Goal: Task Accomplishment & Management: Manage account settings

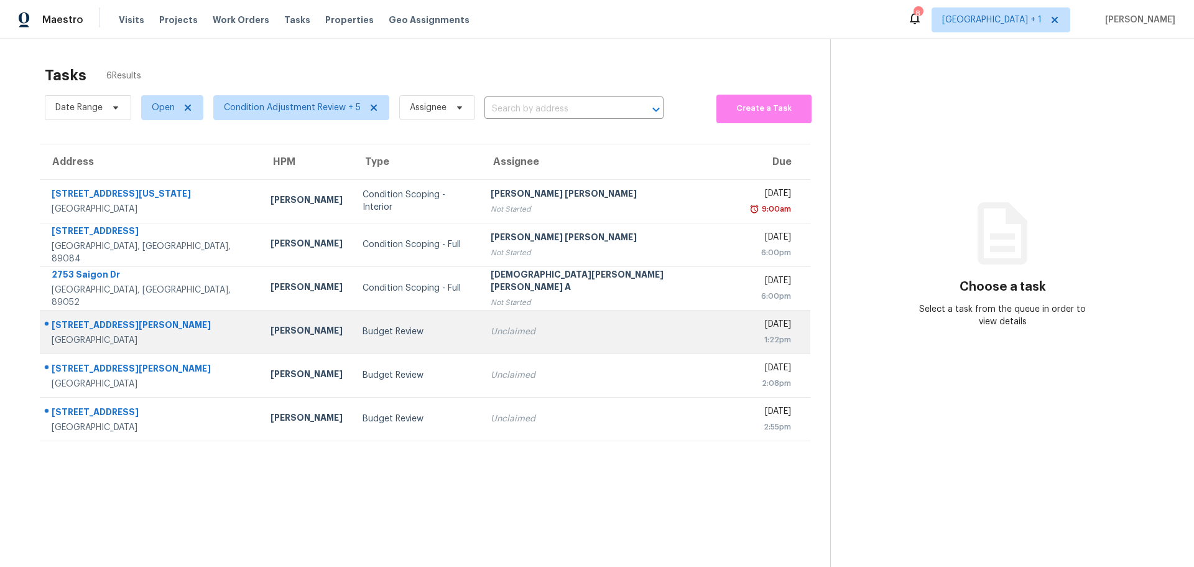
click at [279, 335] on div "[PERSON_NAME]" at bounding box center [307, 332] width 72 height 16
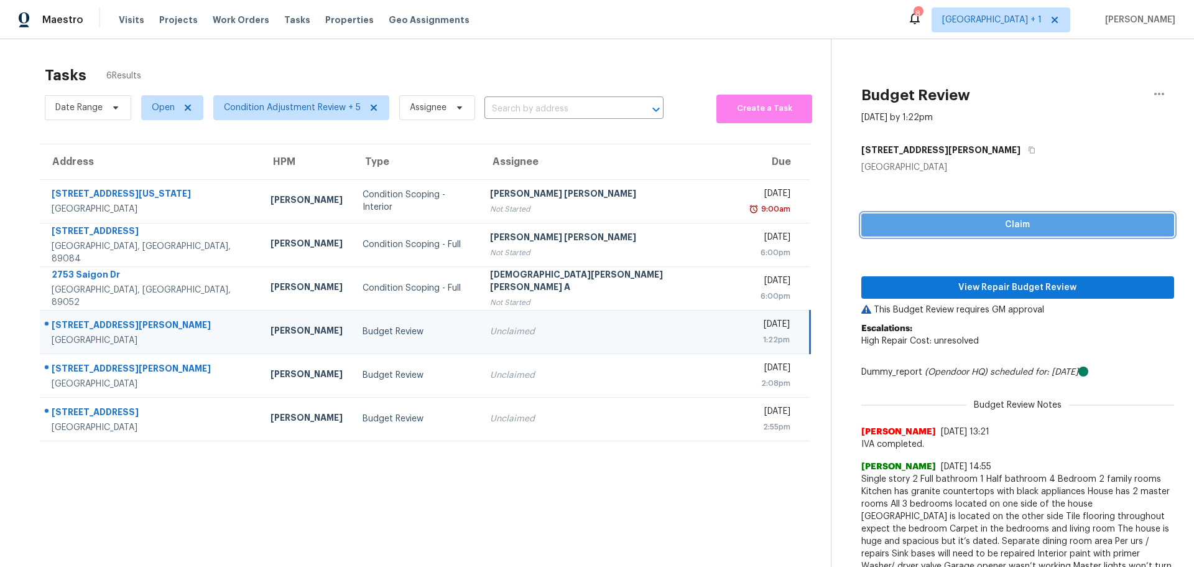
click at [890, 226] on span "Claim" at bounding box center [1017, 225] width 293 height 16
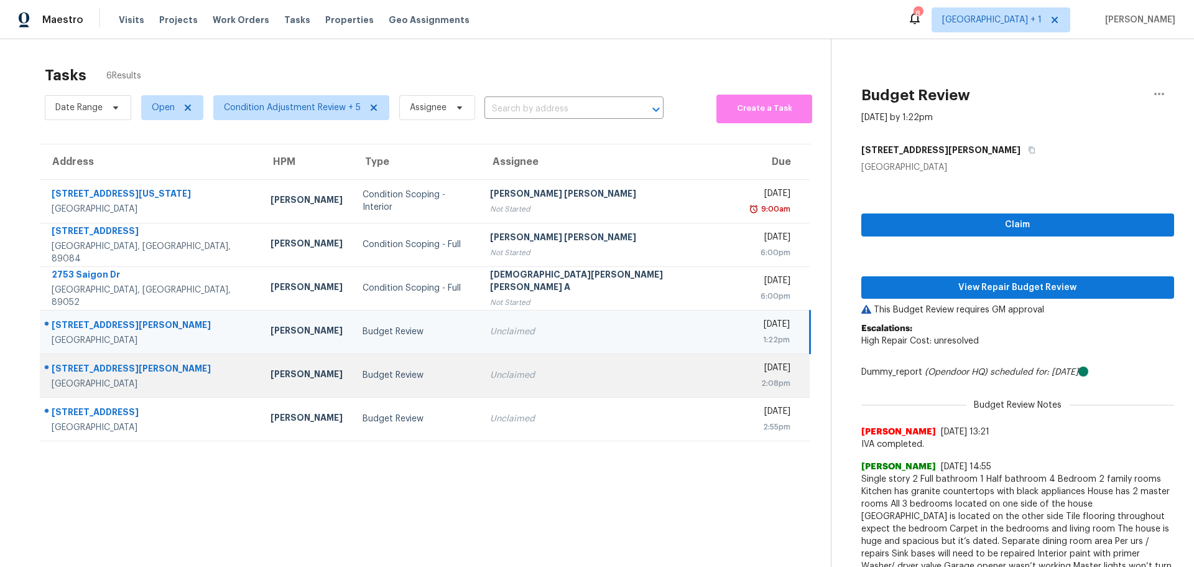
click at [431, 370] on div "Budget Review" at bounding box center [417, 375] width 108 height 12
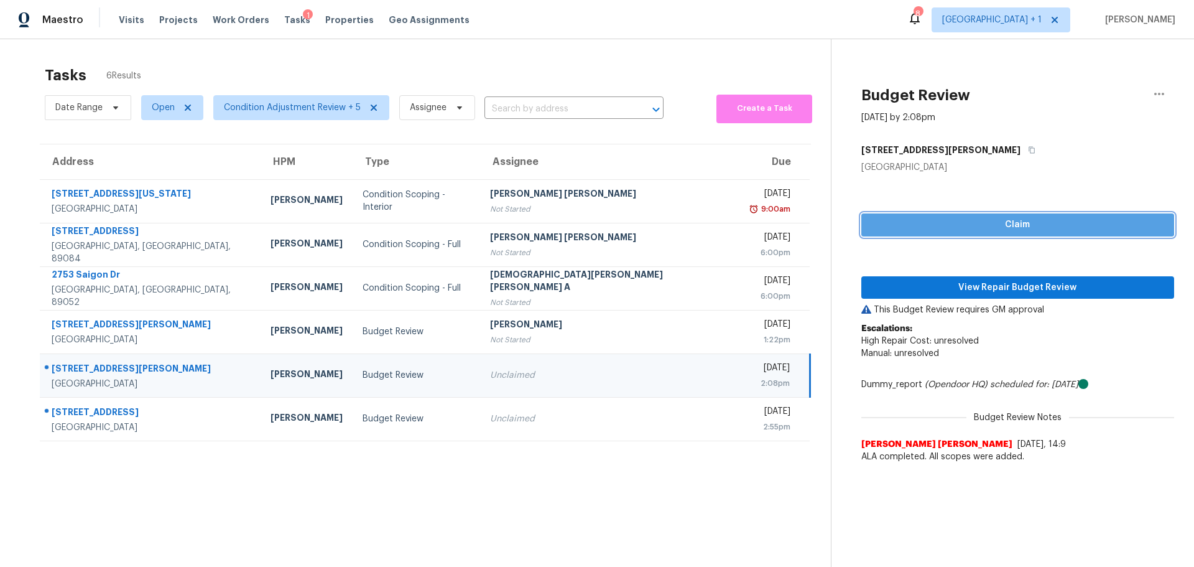
click at [871, 221] on span "Claim" at bounding box center [1017, 225] width 293 height 16
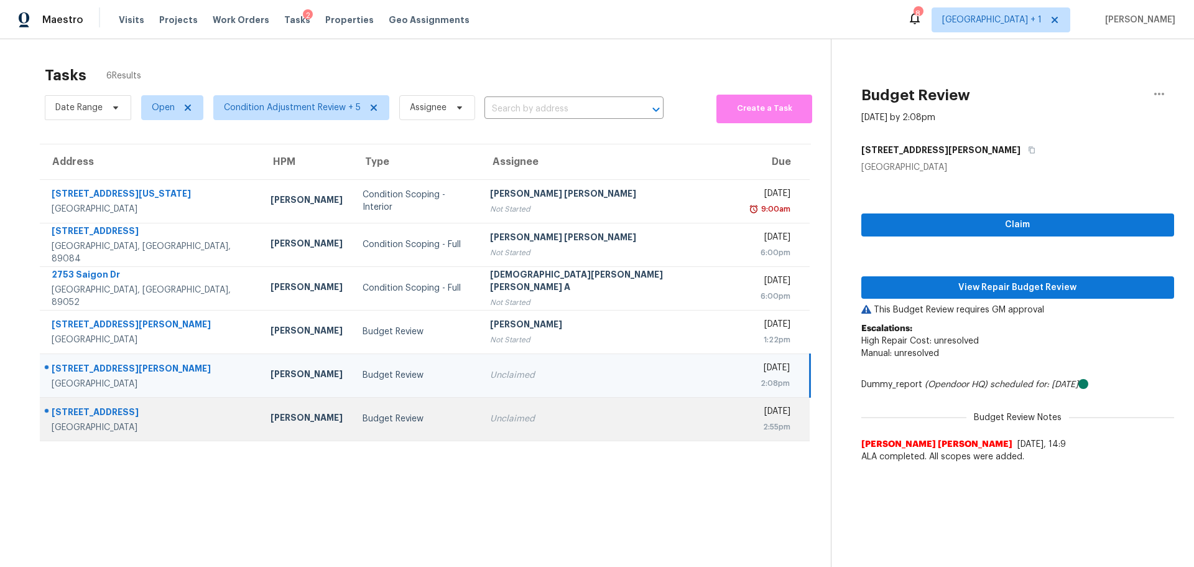
click at [434, 424] on div "Budget Review" at bounding box center [417, 418] width 108 height 12
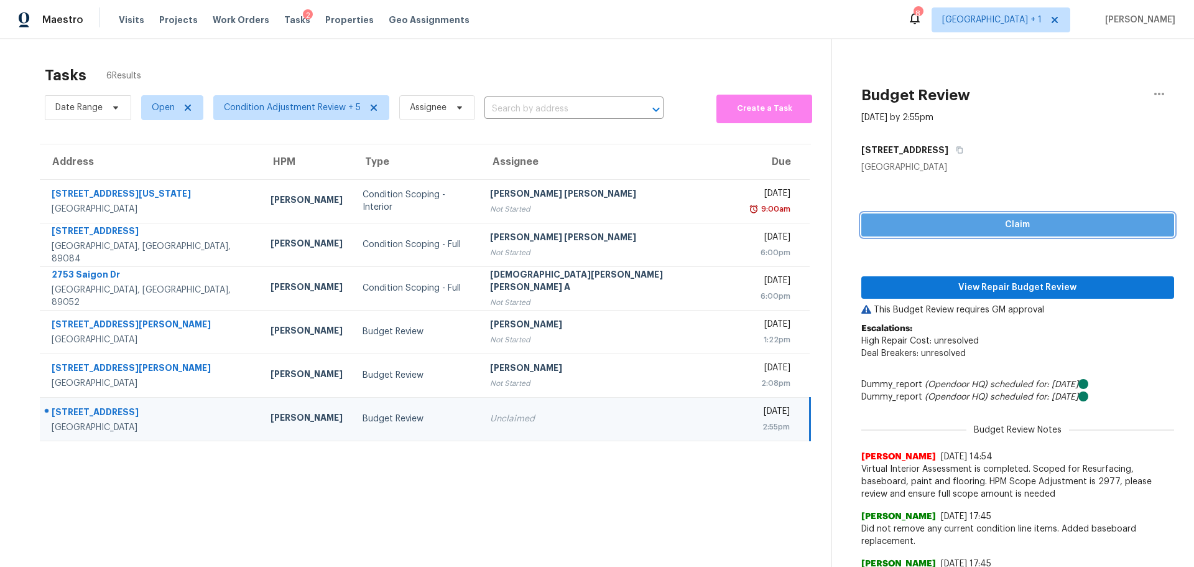
click at [893, 230] on span "Claim" at bounding box center [1017, 225] width 293 height 16
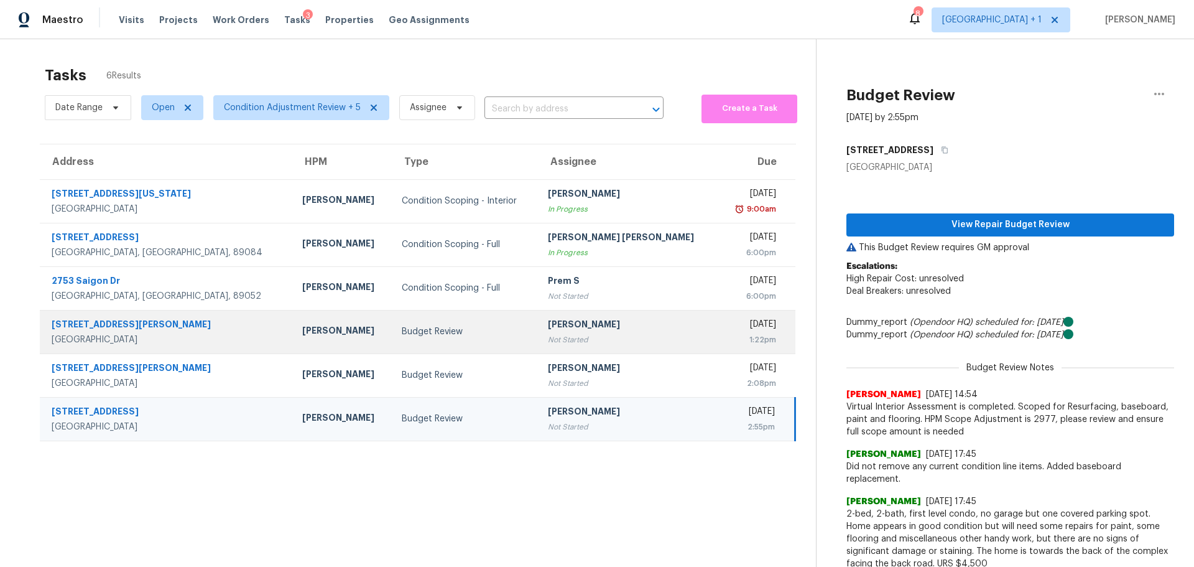
click at [302, 330] on div "[PERSON_NAME]" at bounding box center [342, 332] width 80 height 16
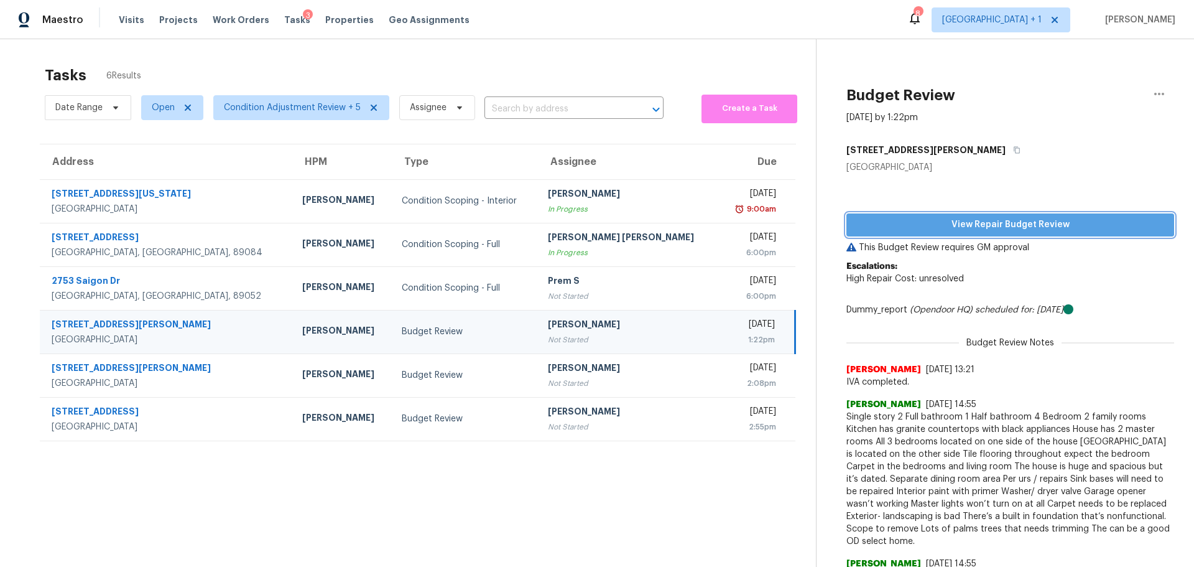
click at [902, 217] on span "View Repair Budget Review" at bounding box center [1010, 225] width 308 height 16
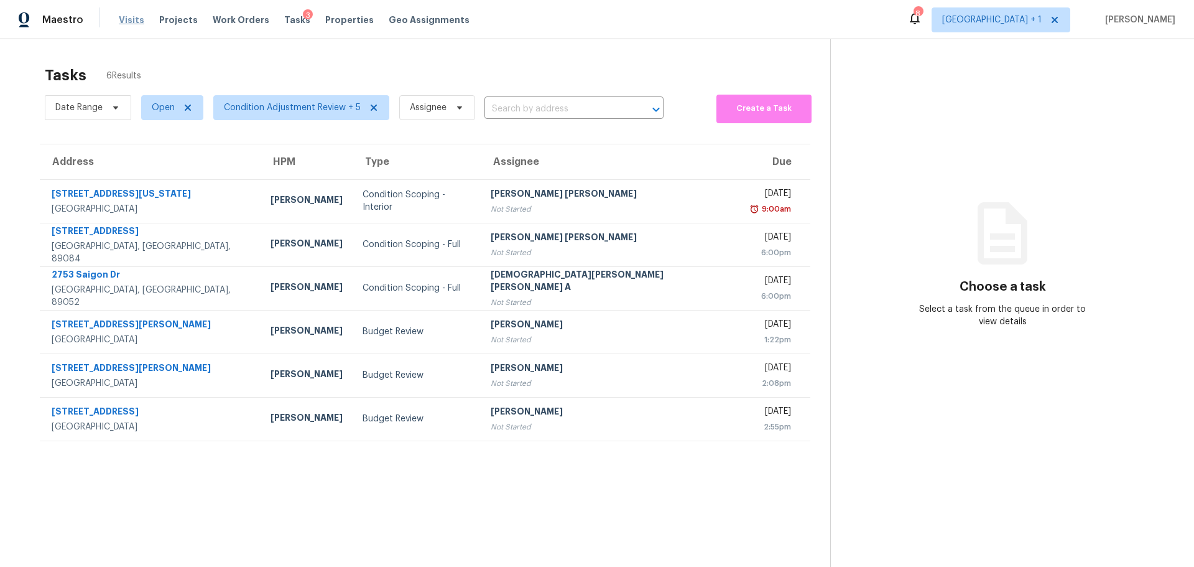
click at [123, 19] on span "Visits" at bounding box center [132, 20] width 26 height 12
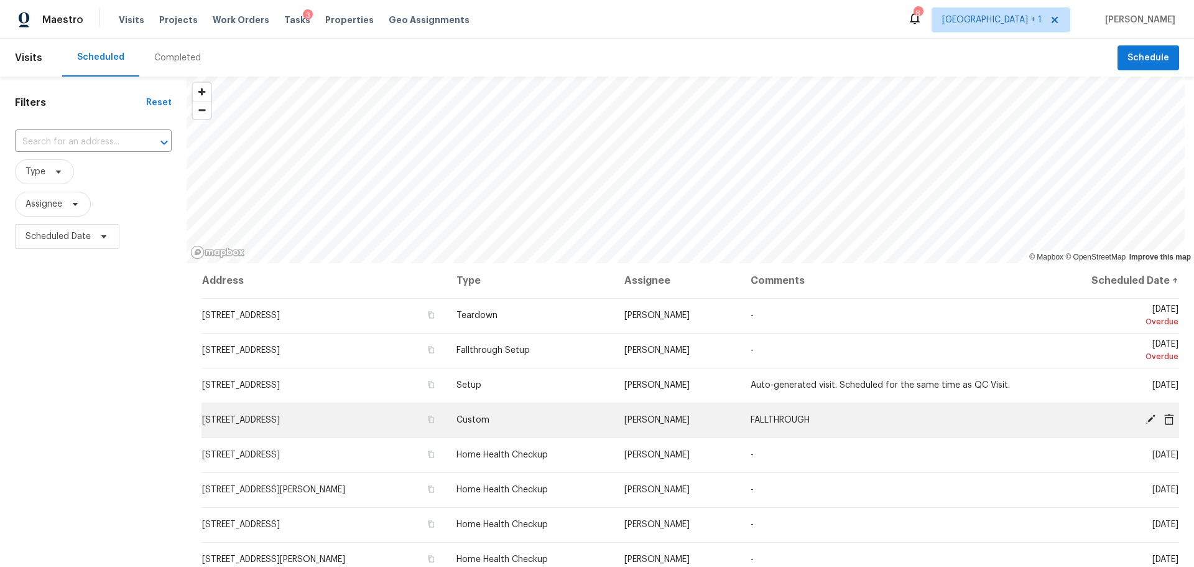
click at [1146, 420] on icon at bounding box center [1151, 419] width 10 height 10
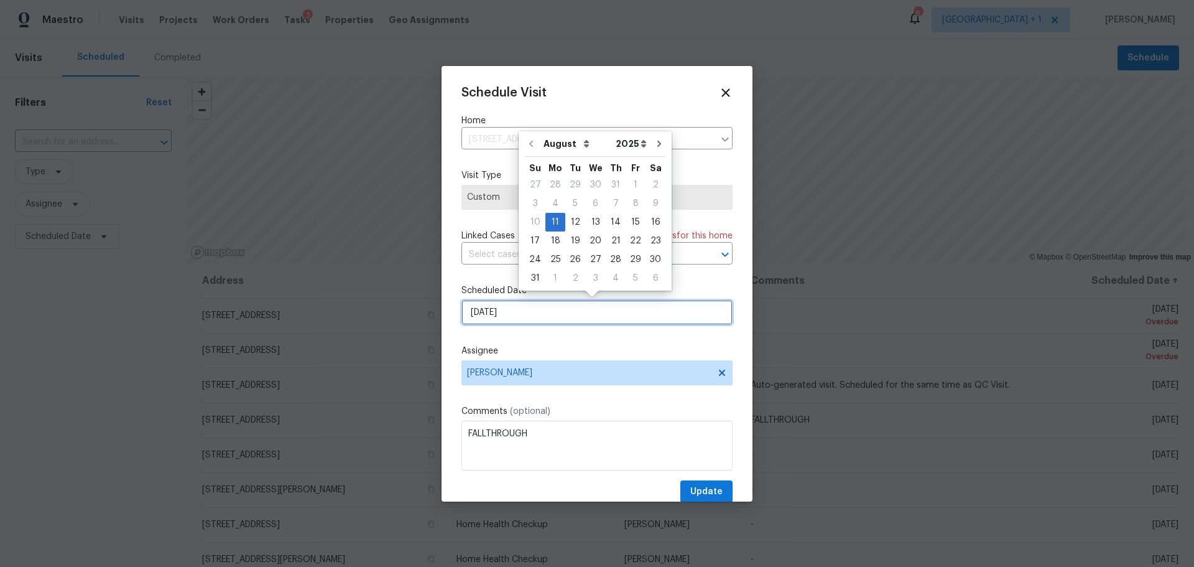
click at [626, 304] on input "8/11/2025" at bounding box center [597, 312] width 271 height 25
click at [574, 222] on div "12" at bounding box center [575, 221] width 20 height 17
type input "8/12/2025"
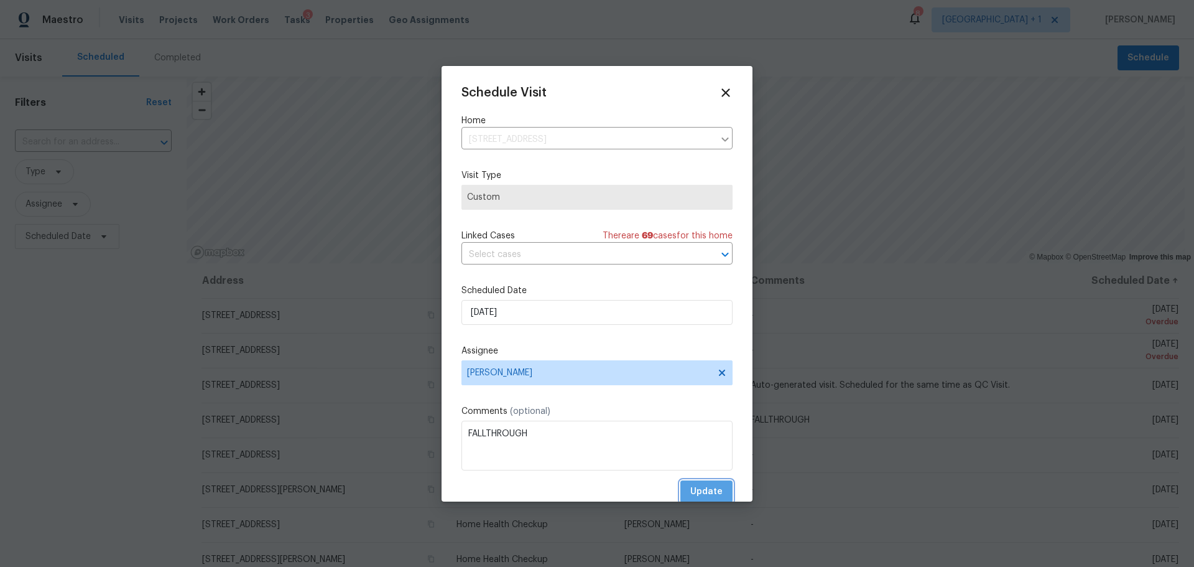
click at [704, 488] on span "Update" at bounding box center [706, 492] width 32 height 16
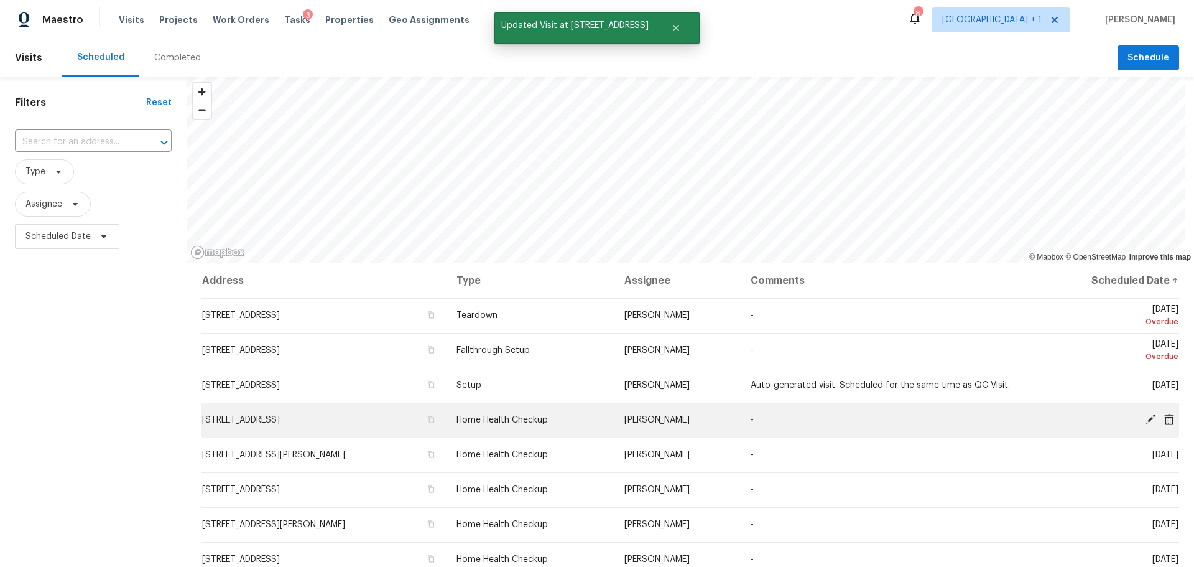
click at [1145, 417] on icon at bounding box center [1150, 419] width 11 height 11
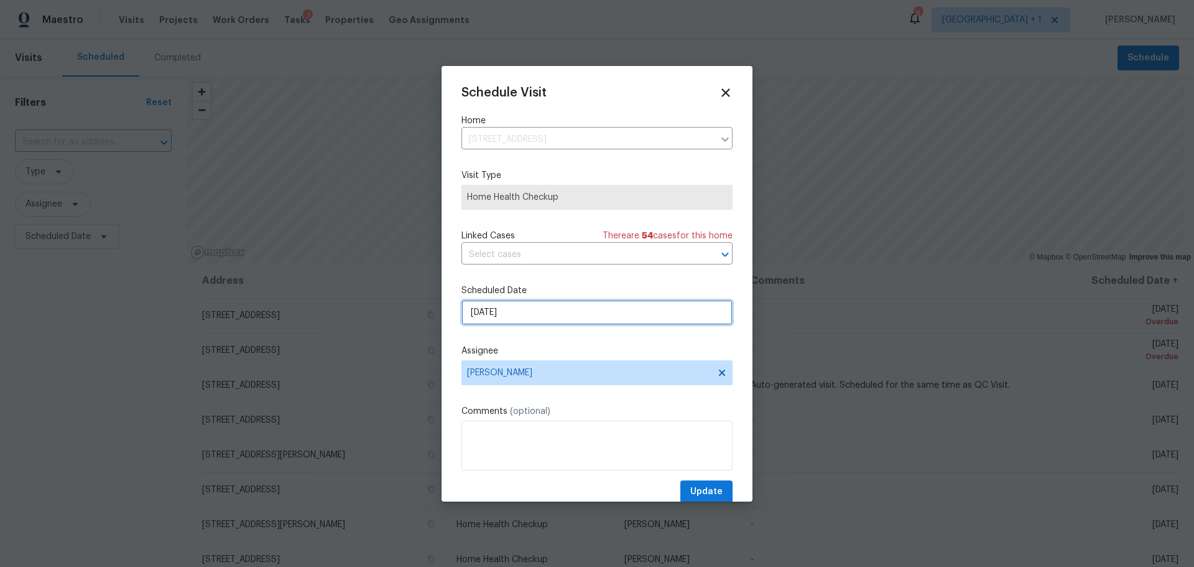
click at [533, 317] on input "8/11/2025" at bounding box center [597, 312] width 271 height 25
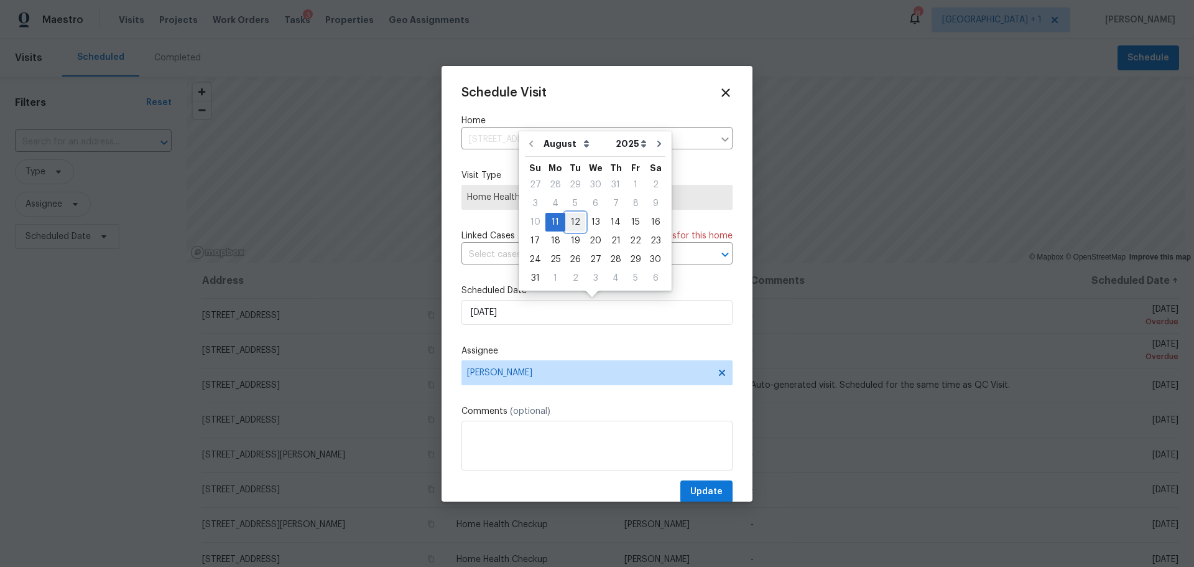
click at [567, 223] on div "12" at bounding box center [575, 221] width 20 height 17
type input "8/12/2025"
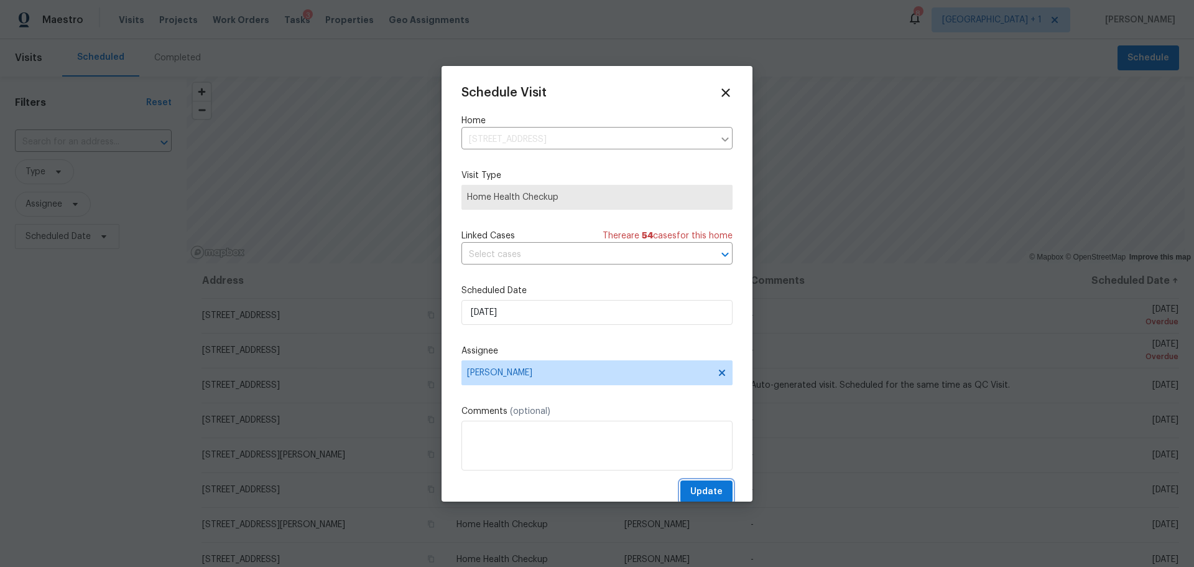
click at [691, 494] on span "Update" at bounding box center [706, 492] width 32 height 16
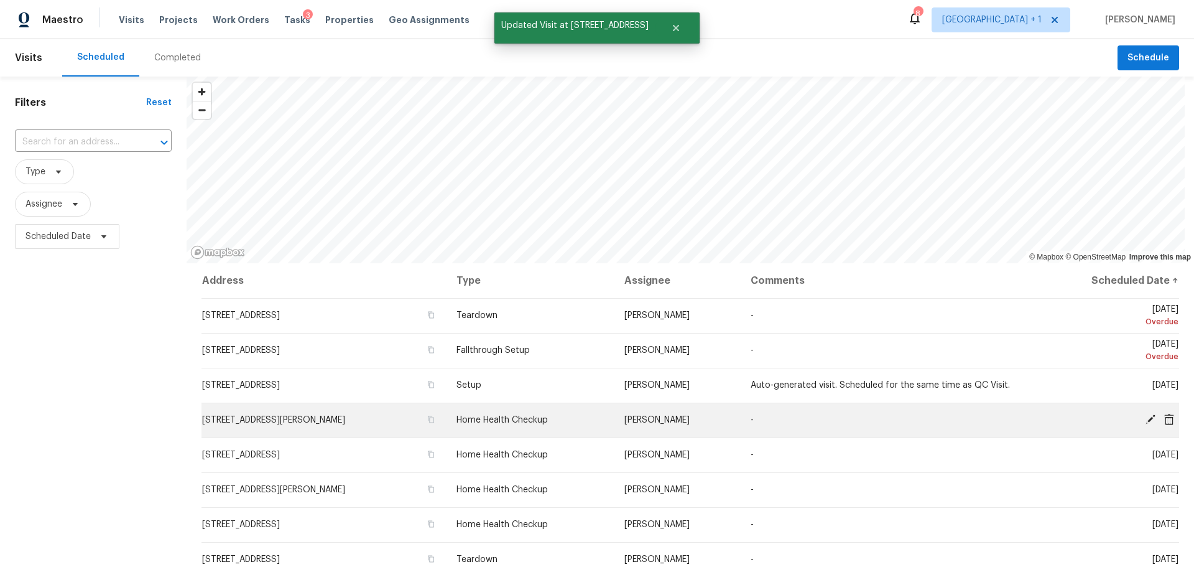
click at [1145, 419] on icon at bounding box center [1150, 419] width 11 height 11
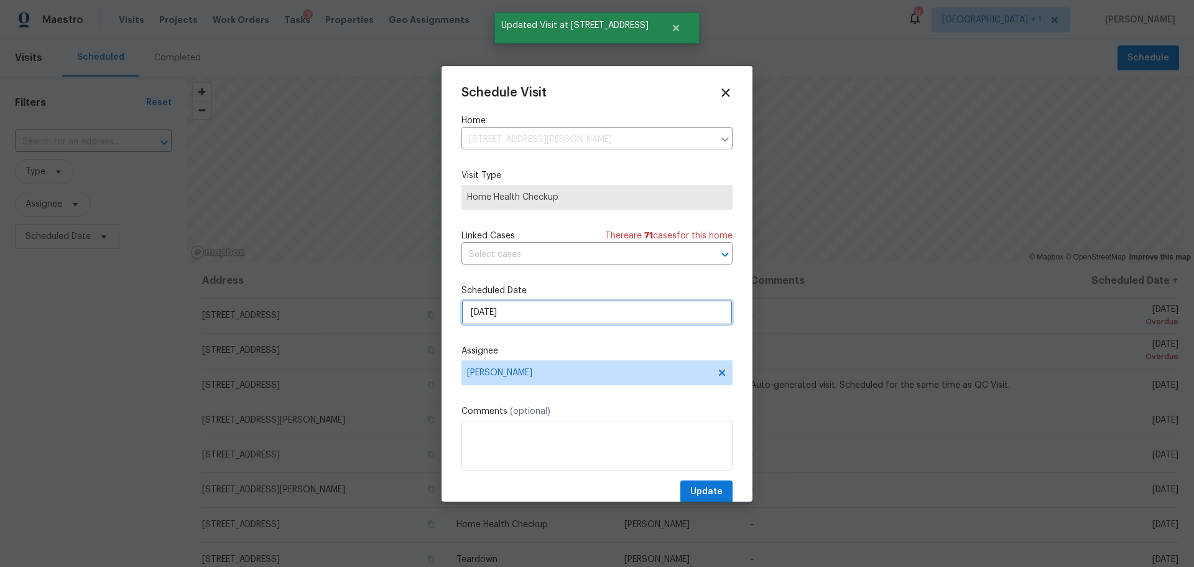
click at [561, 323] on input "8/11/2025" at bounding box center [597, 312] width 271 height 25
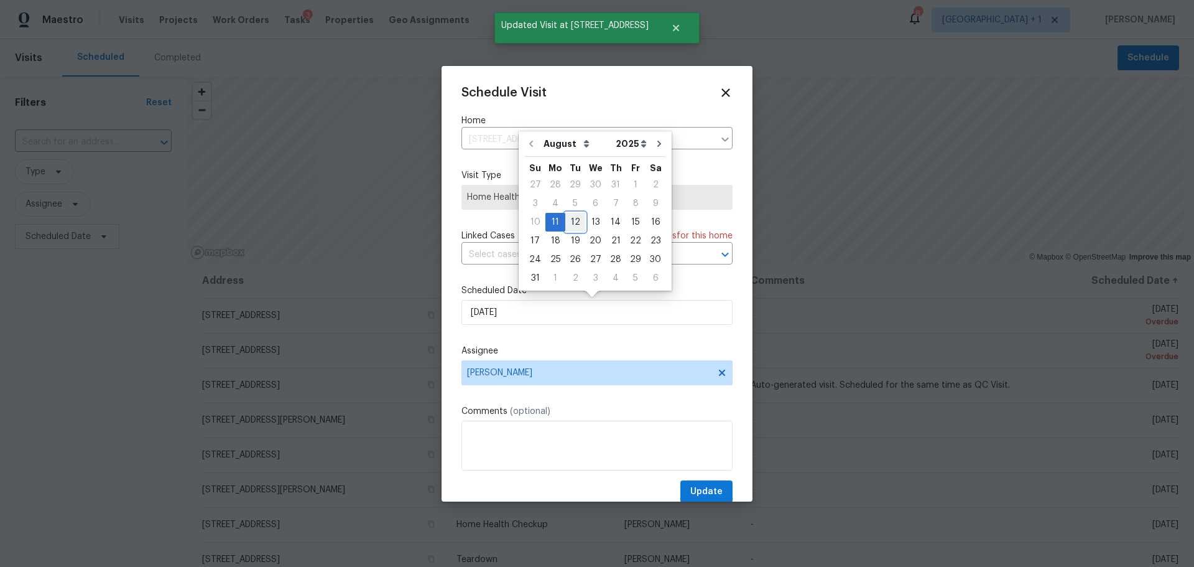
click at [570, 220] on div "12" at bounding box center [575, 221] width 20 height 17
type input "8/12/2025"
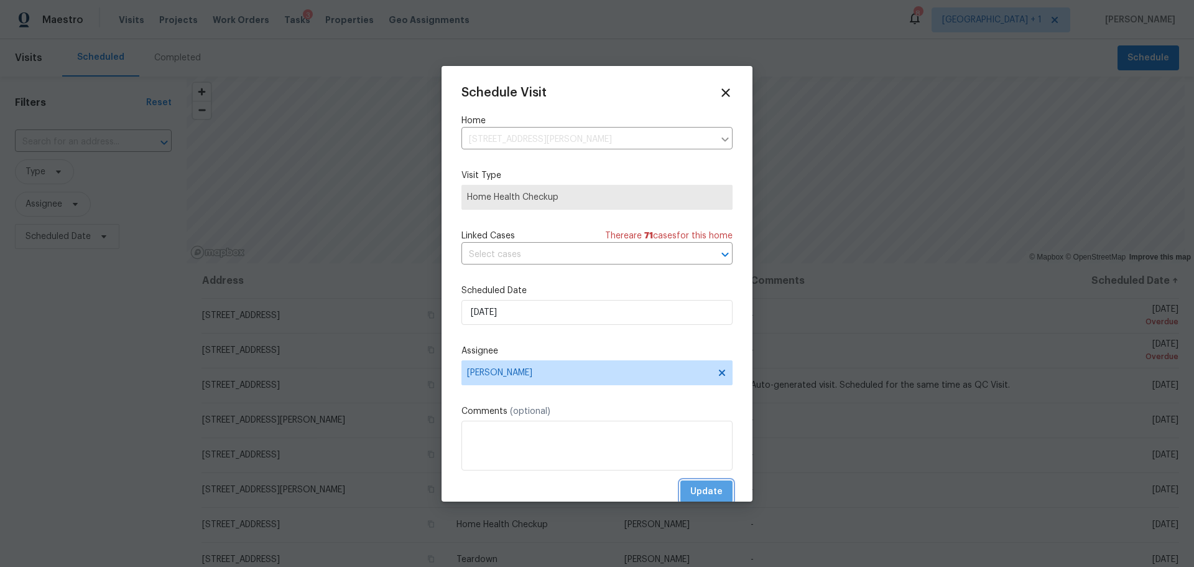
click at [690, 493] on span "Update" at bounding box center [706, 492] width 32 height 16
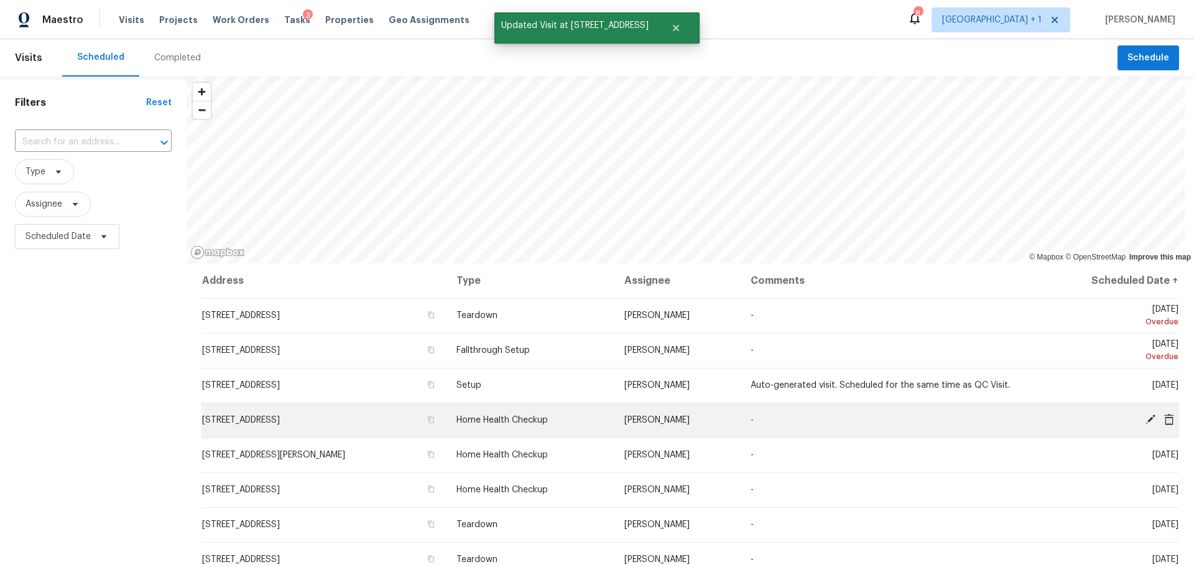
click at [1146, 418] on icon at bounding box center [1151, 419] width 10 height 10
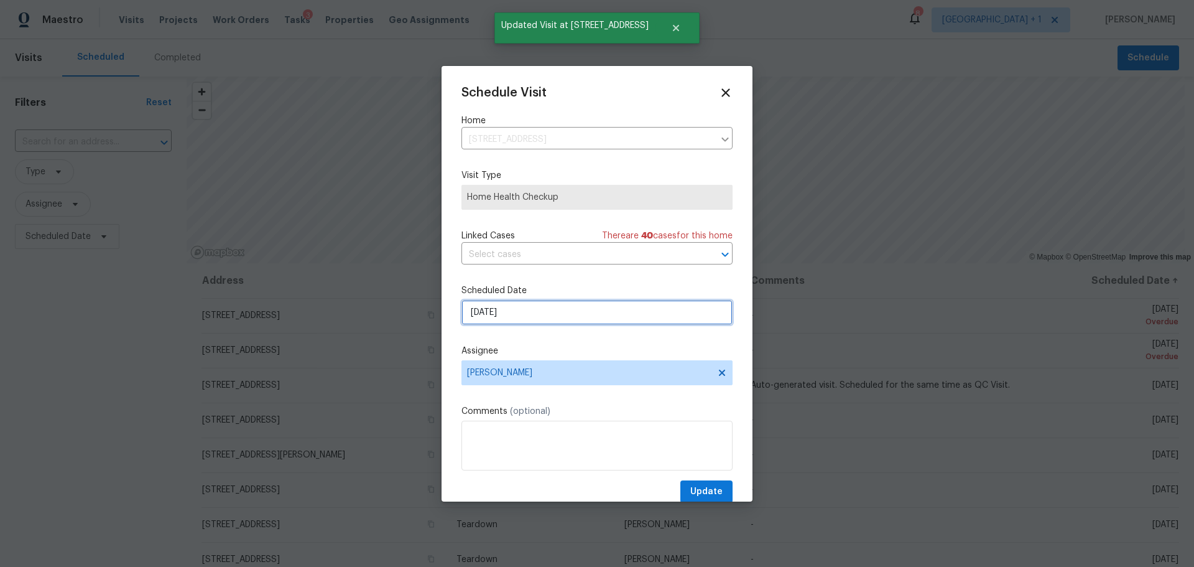
click at [572, 315] on input "8/11/2025" at bounding box center [597, 312] width 271 height 25
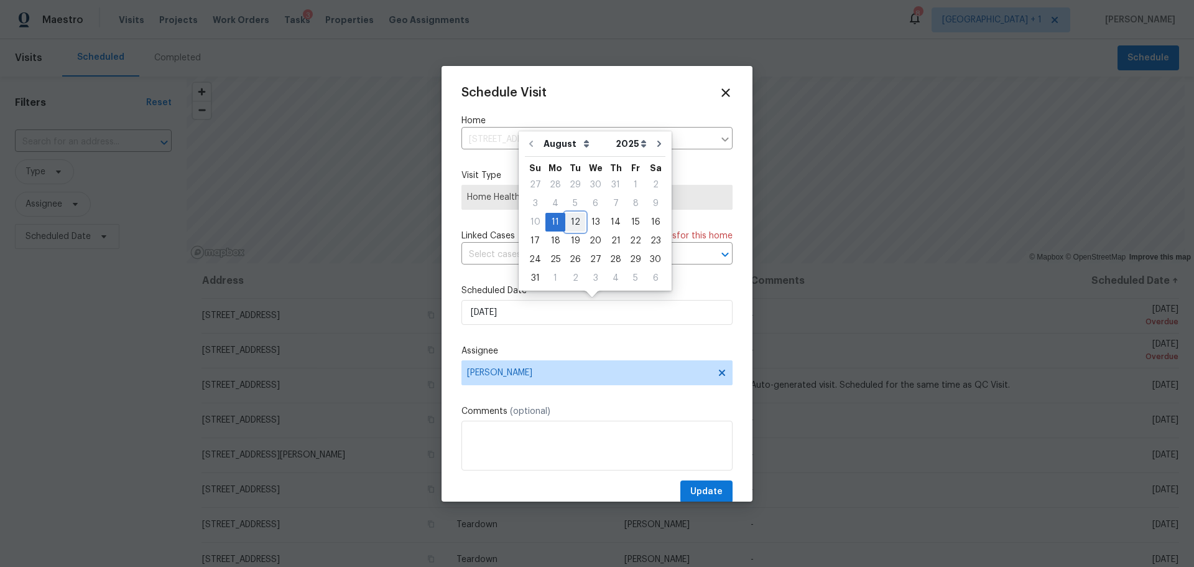
click at [575, 219] on div "12" at bounding box center [575, 221] width 20 height 17
type input "8/12/2025"
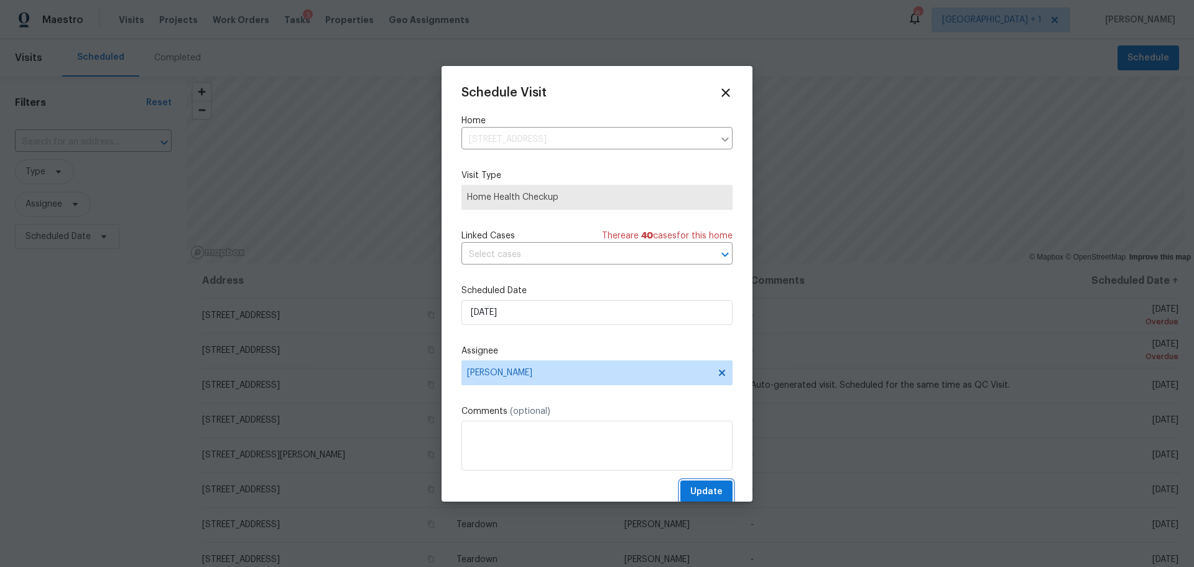
click at [710, 487] on span "Update" at bounding box center [706, 492] width 32 height 16
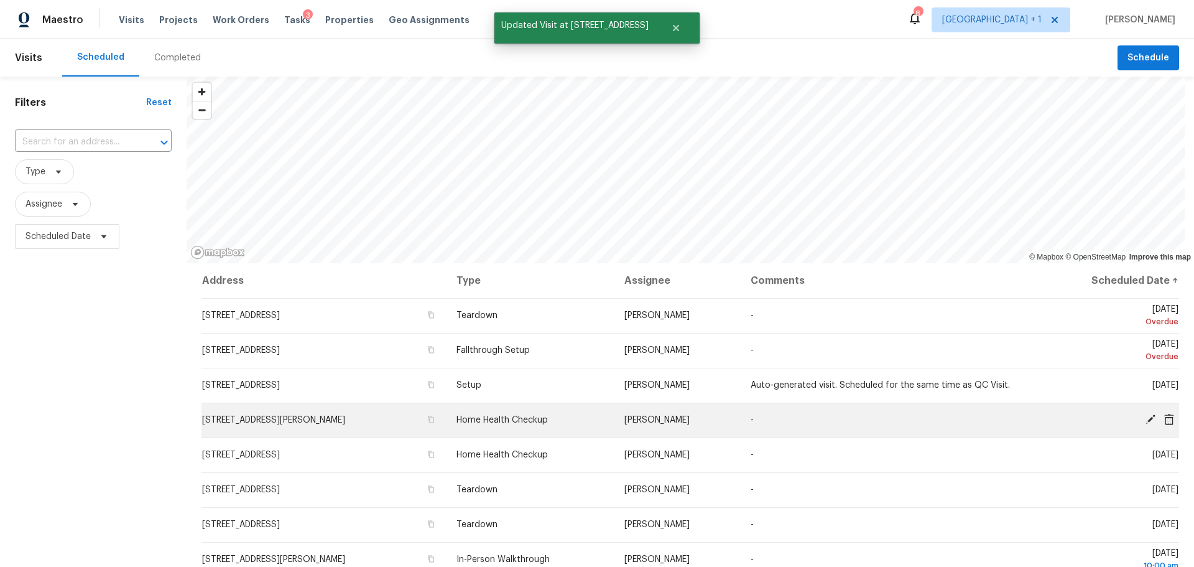
click at [1145, 414] on icon at bounding box center [1150, 419] width 11 height 11
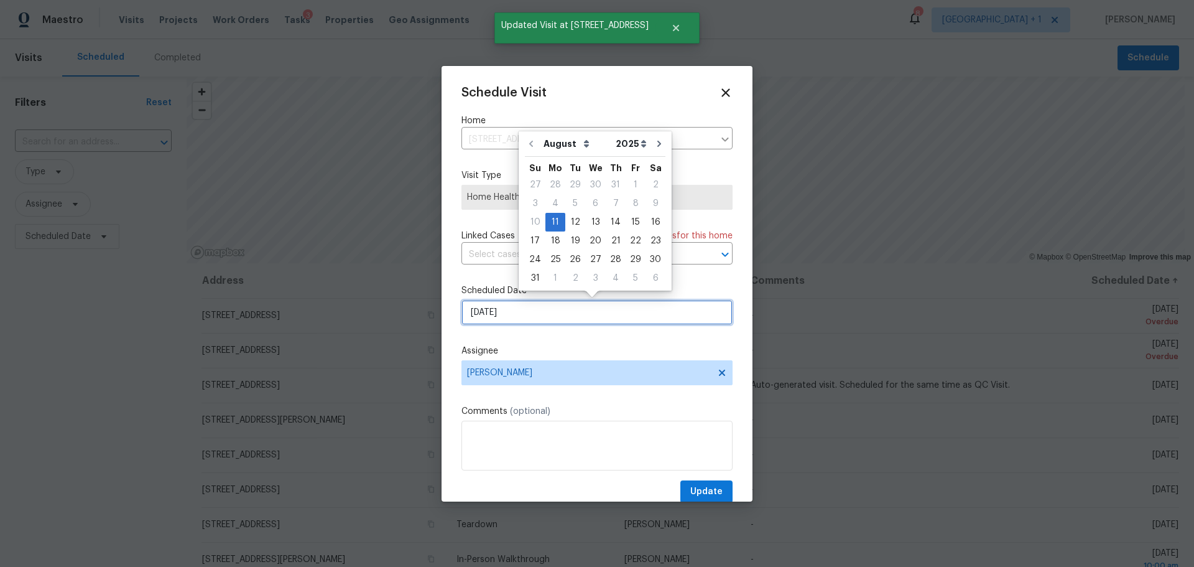
click at [526, 314] on input "8/11/2025" at bounding box center [597, 312] width 271 height 25
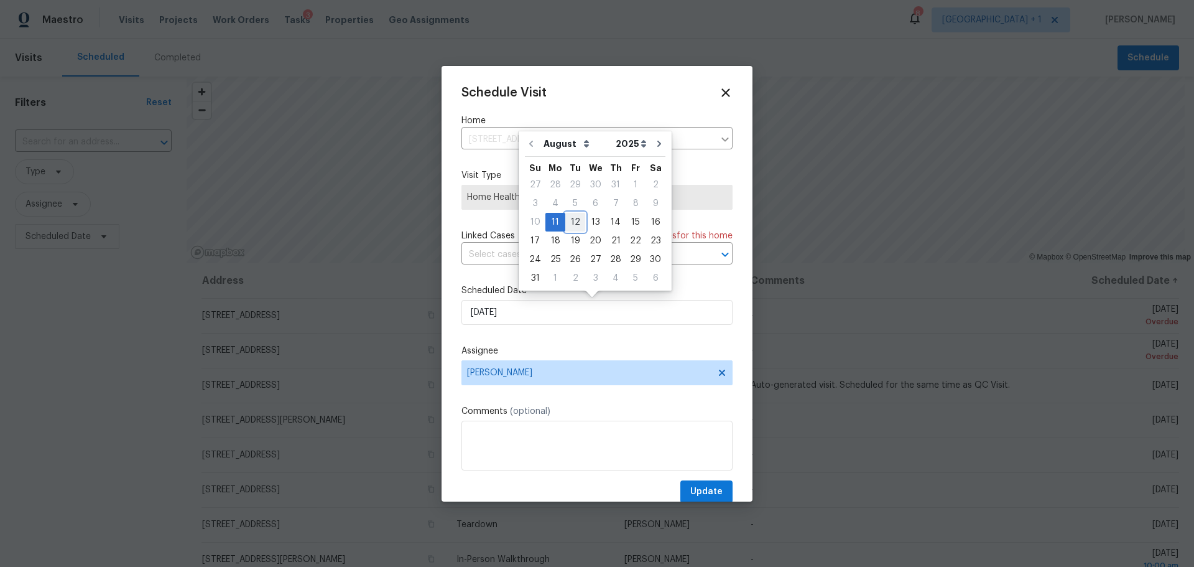
click at [570, 223] on div "12" at bounding box center [575, 221] width 20 height 17
type input "8/12/2025"
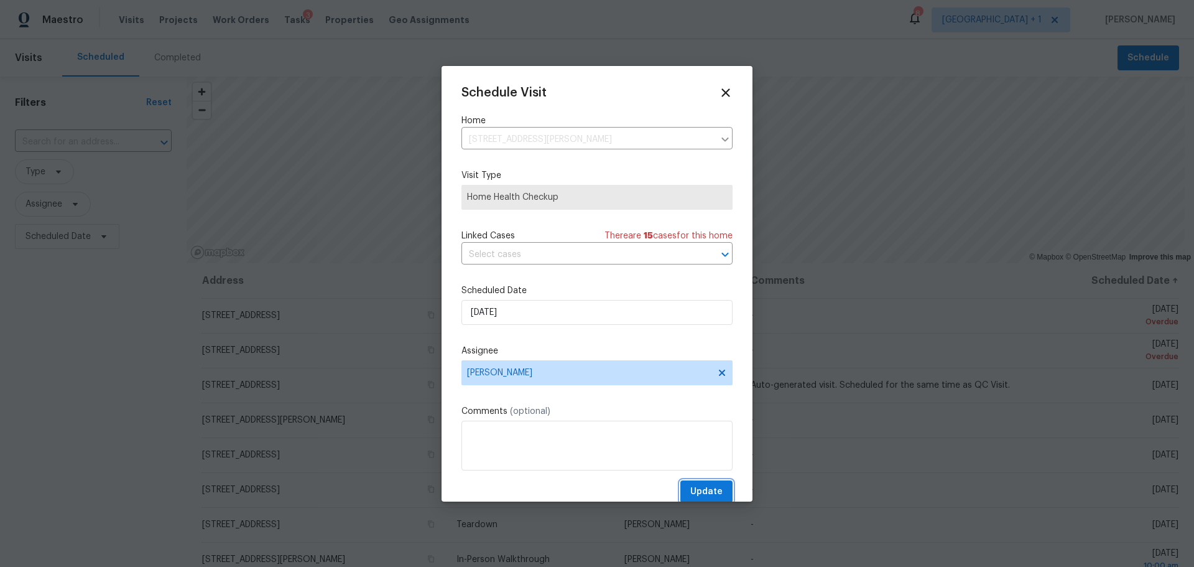
click at [710, 489] on span "Update" at bounding box center [706, 492] width 32 height 16
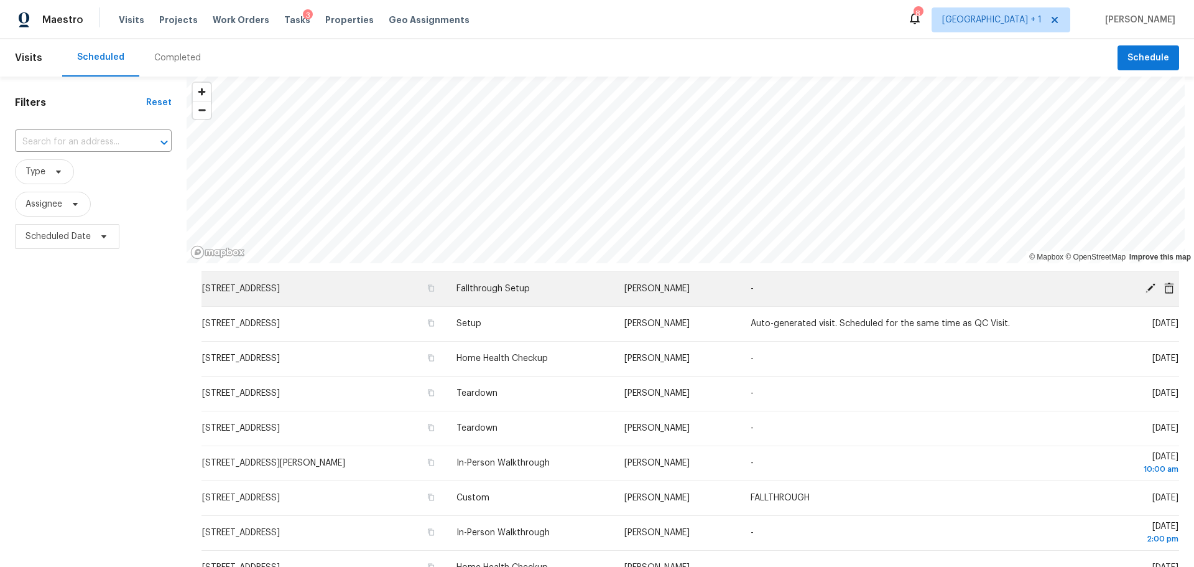
scroll to position [62, 0]
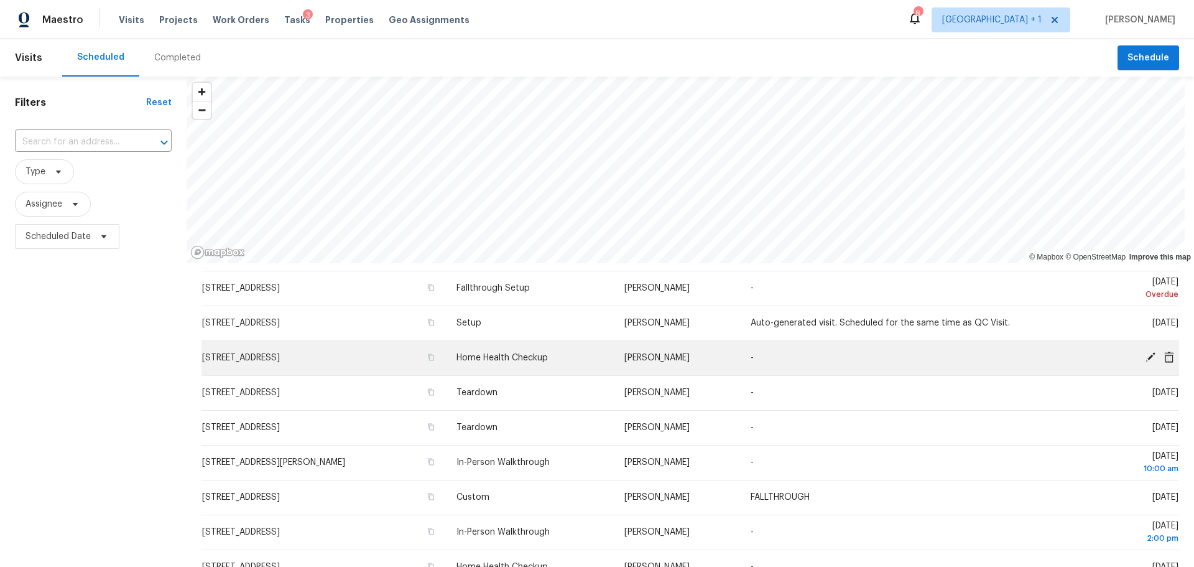
click at [1145, 355] on icon at bounding box center [1150, 356] width 11 height 11
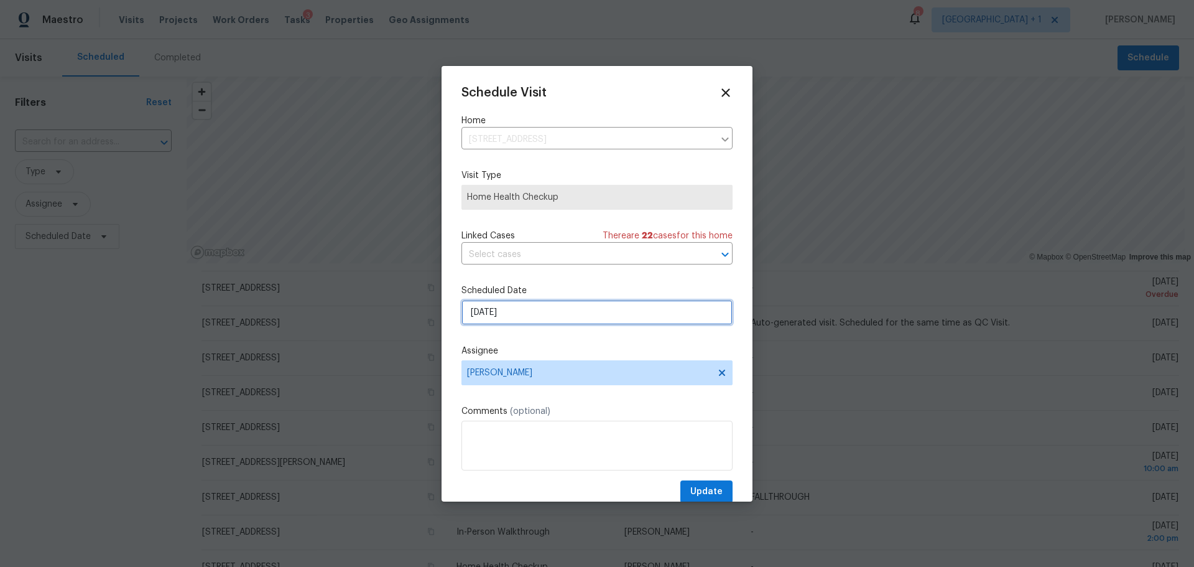
click at [573, 315] on input "8/11/2025" at bounding box center [597, 312] width 271 height 25
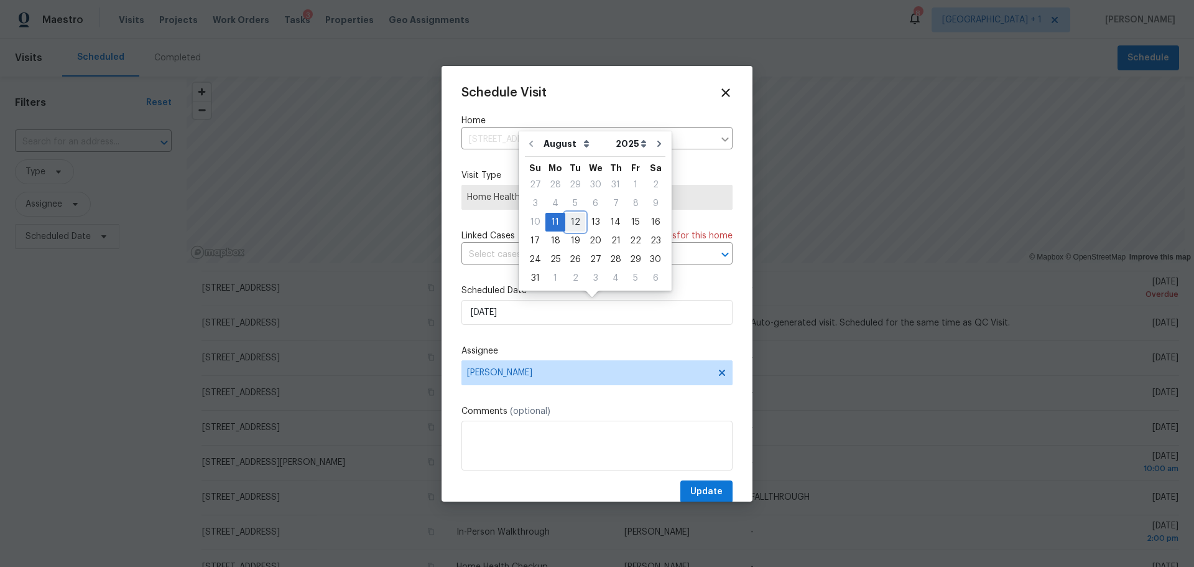
click at [570, 223] on div "12" at bounding box center [575, 221] width 20 height 17
type input "8/12/2025"
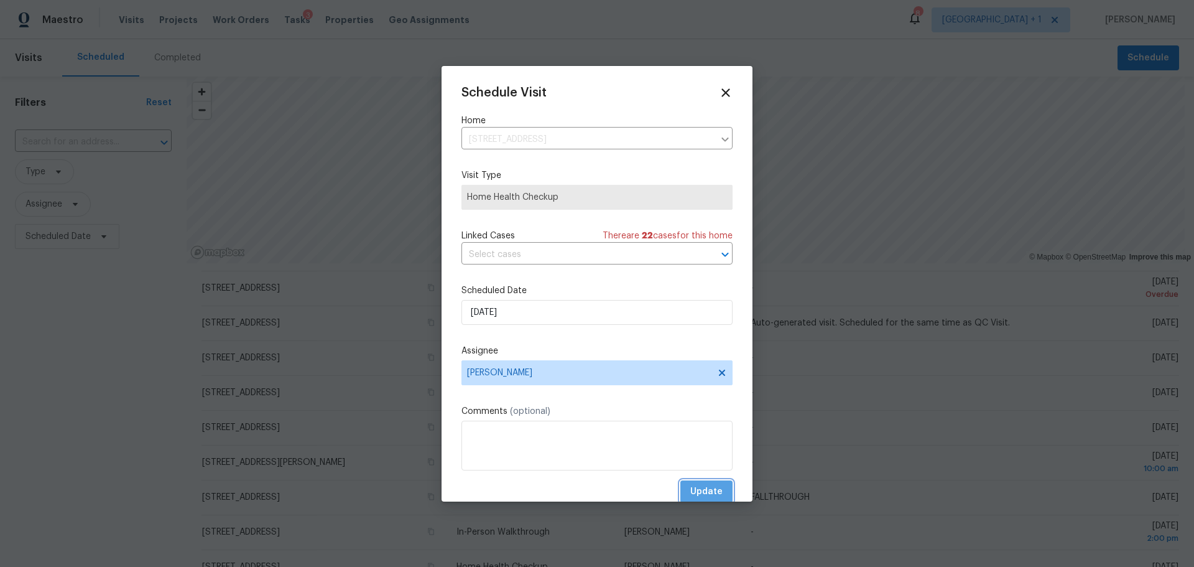
click at [700, 490] on span "Update" at bounding box center [706, 492] width 32 height 16
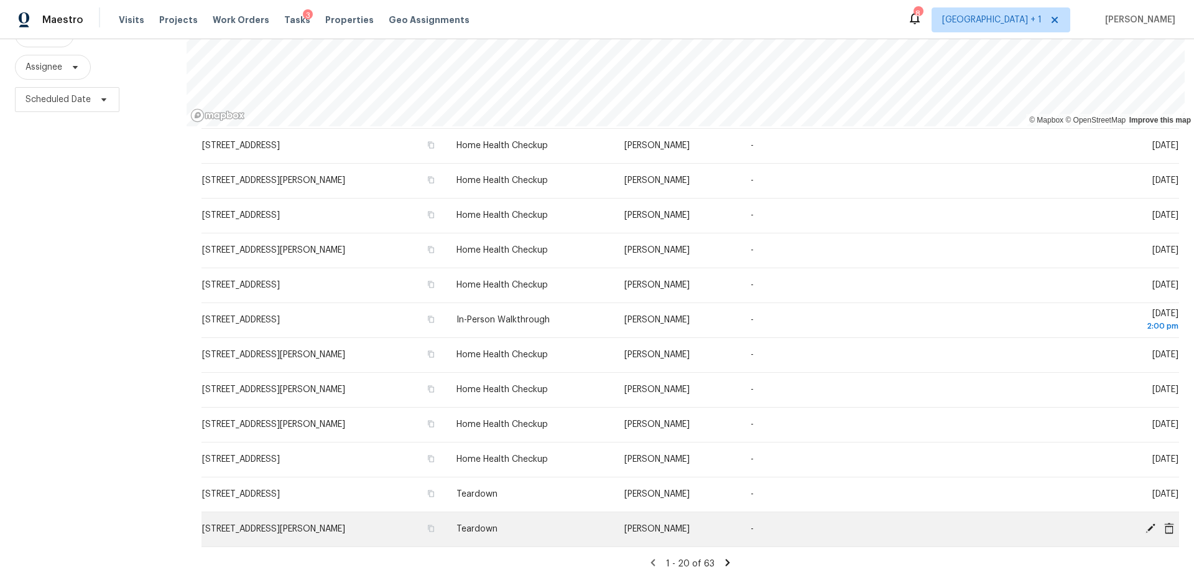
scroll to position [159, 0]
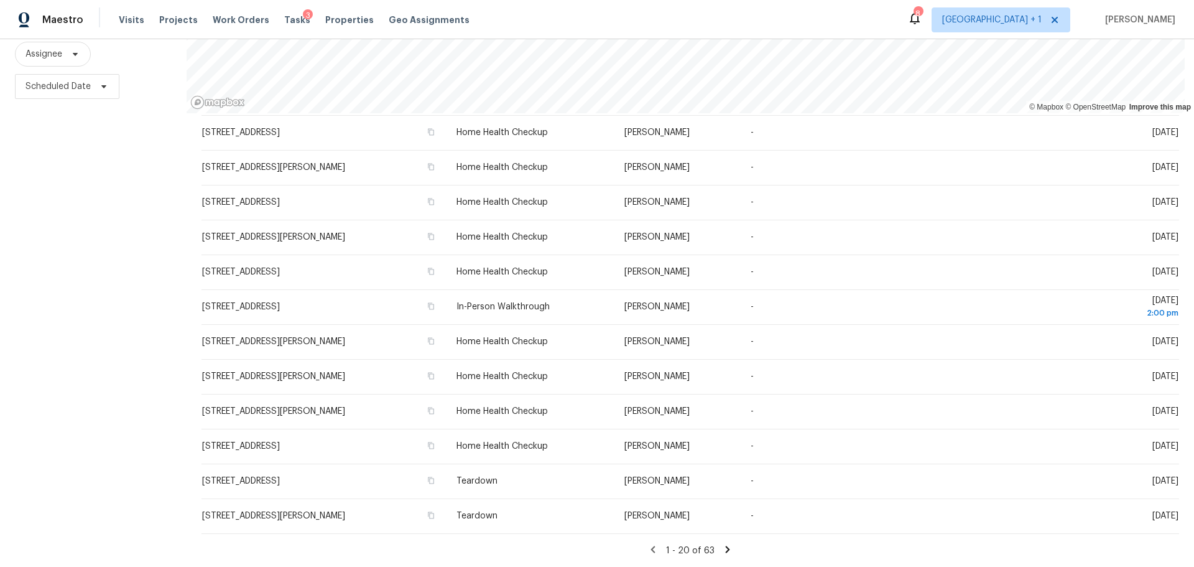
click at [722, 544] on icon at bounding box center [727, 549] width 11 height 11
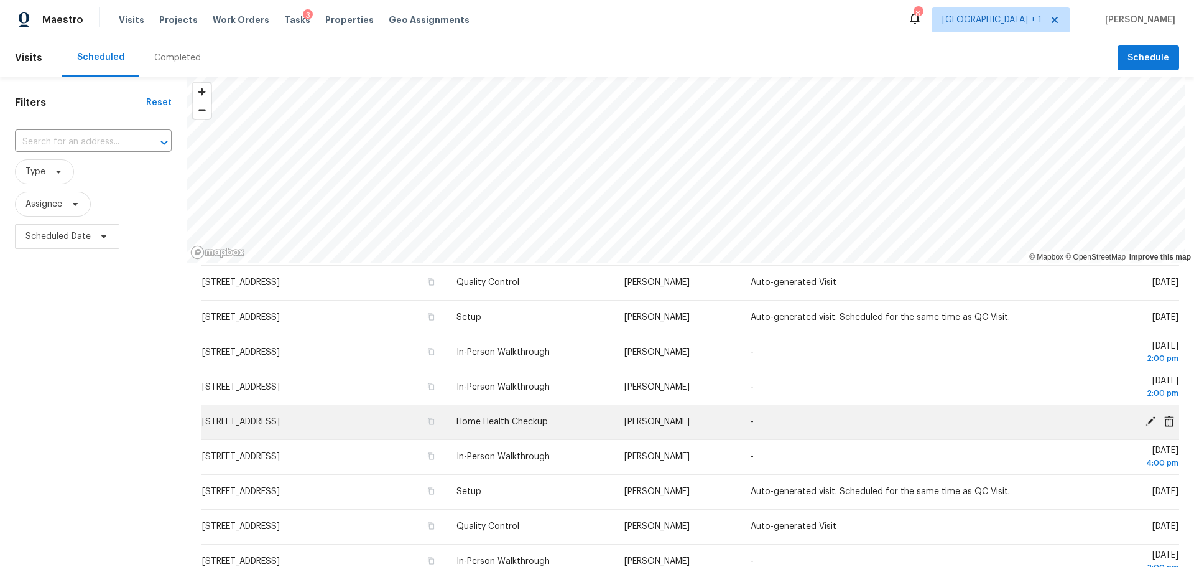
scroll to position [0, 0]
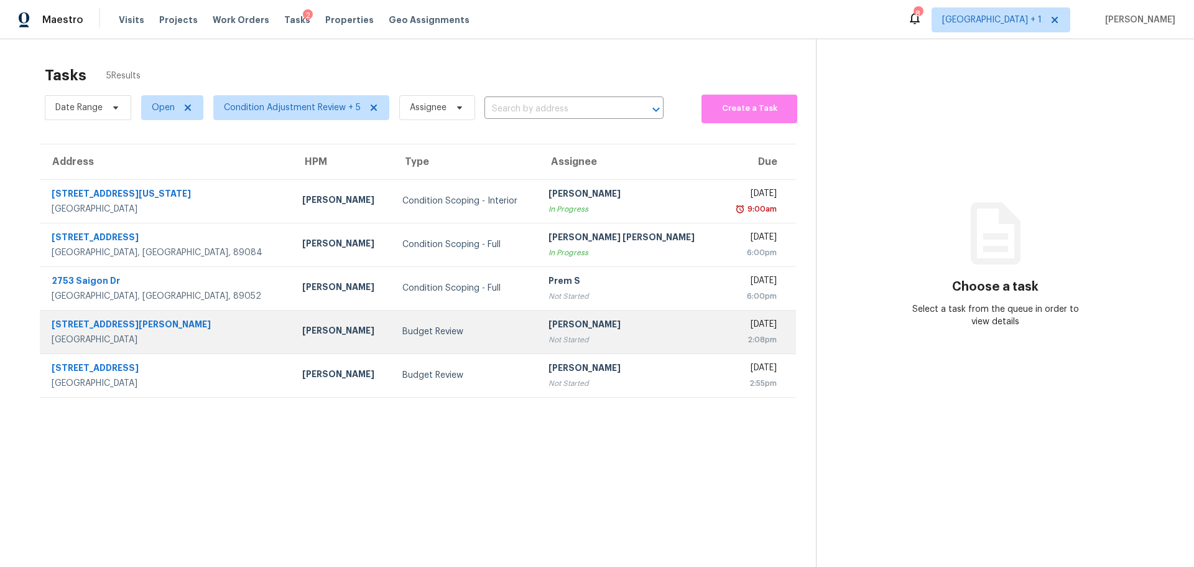
click at [302, 327] on div "[PERSON_NAME]" at bounding box center [342, 332] width 80 height 16
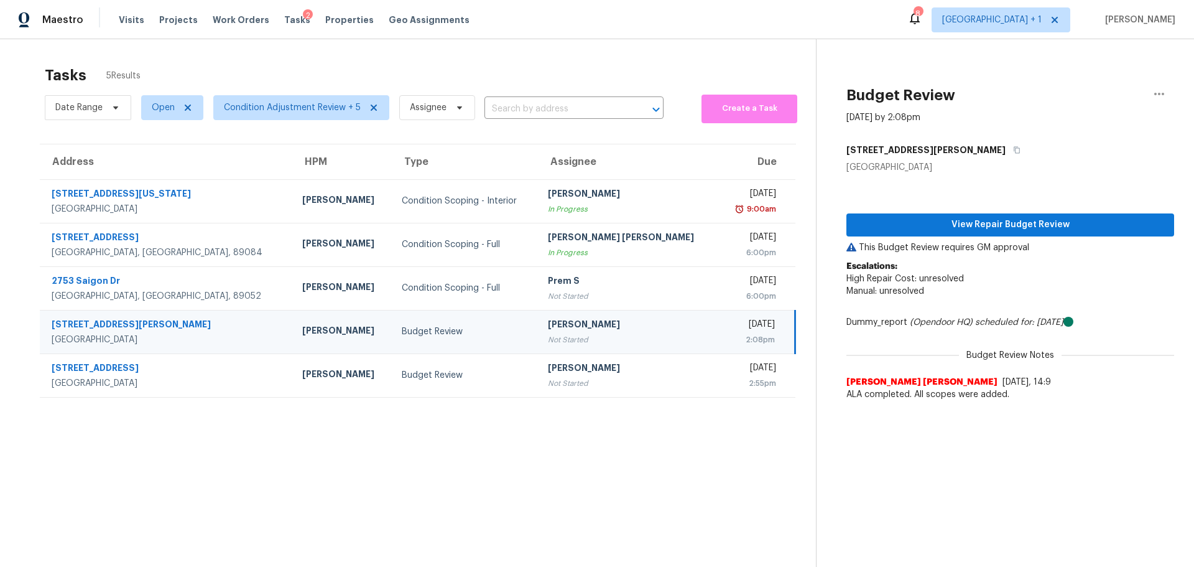
click at [939, 211] on div "View Repair Budget Review This Budget Review requires GM approval Escalations: …" at bounding box center [1011, 290] width 328 height 233
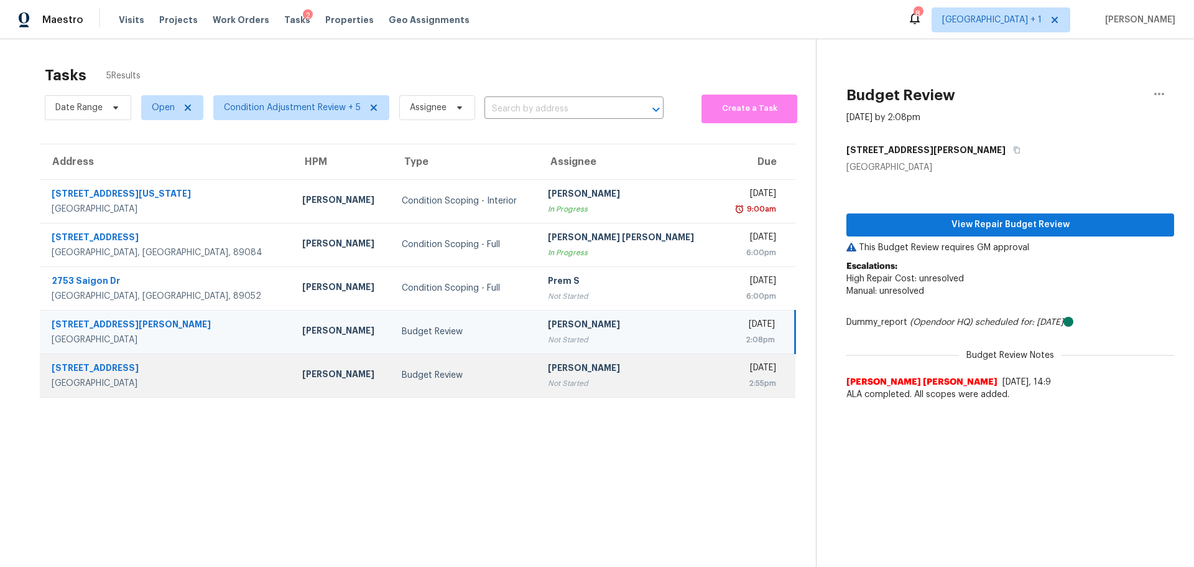
click at [392, 389] on td "Budget Review" at bounding box center [465, 375] width 146 height 44
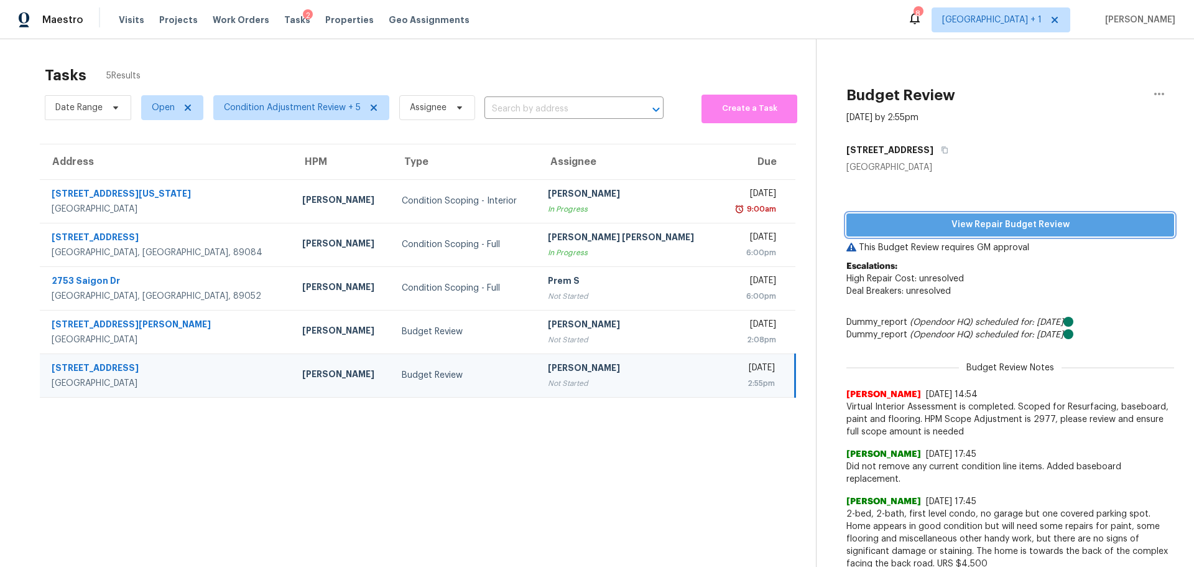
click at [888, 219] on span "View Repair Budget Review" at bounding box center [1010, 225] width 308 height 16
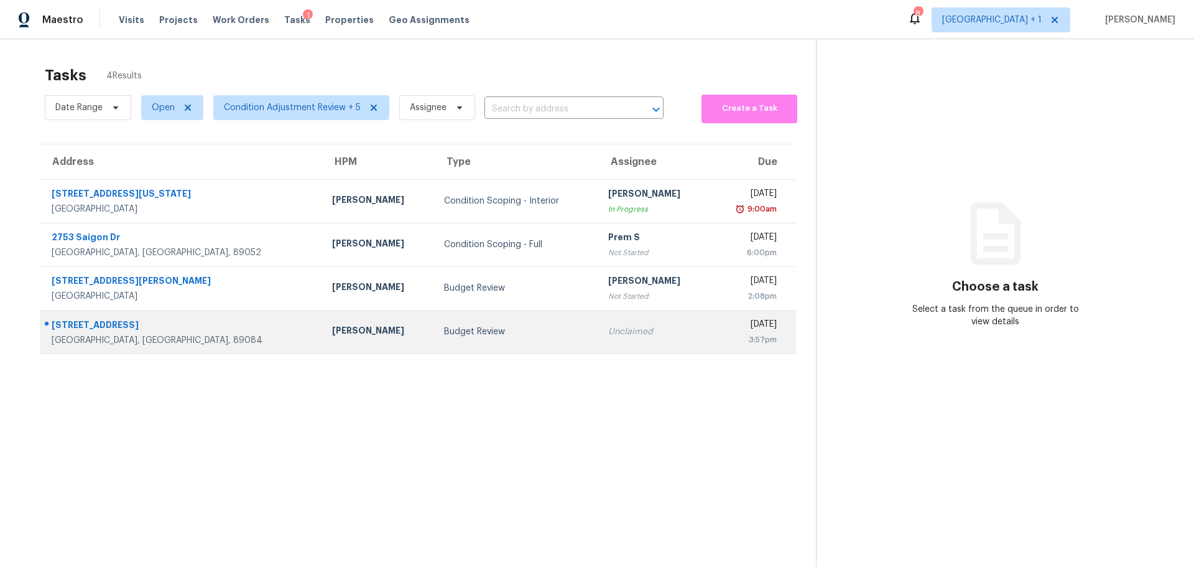
click at [450, 331] on div "Budget Review" at bounding box center [516, 331] width 144 height 12
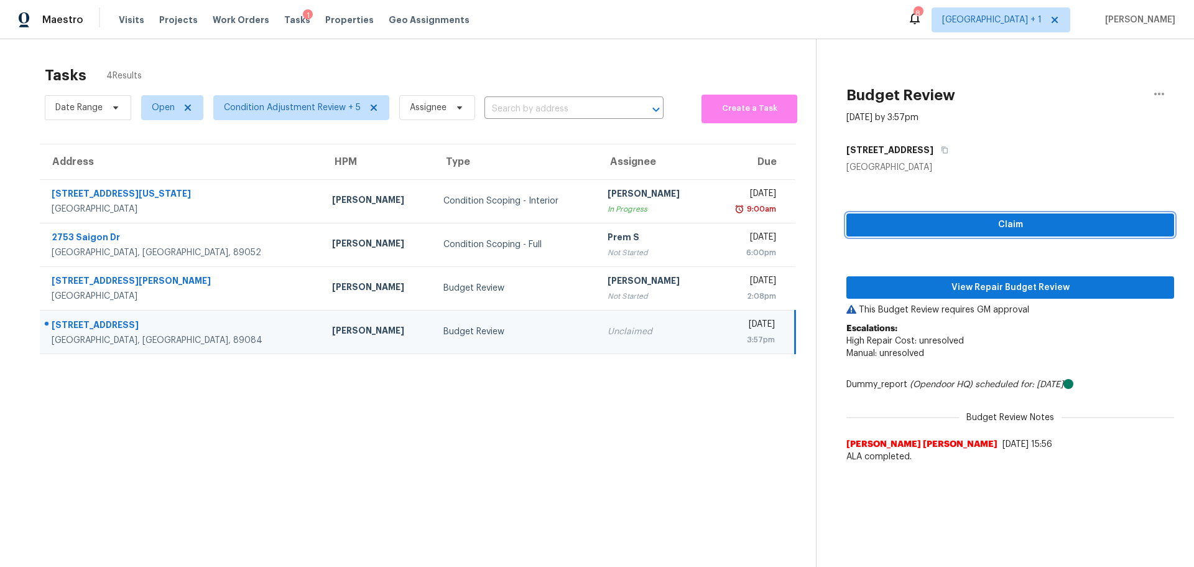
click at [944, 233] on button "Claim" at bounding box center [1011, 224] width 328 height 23
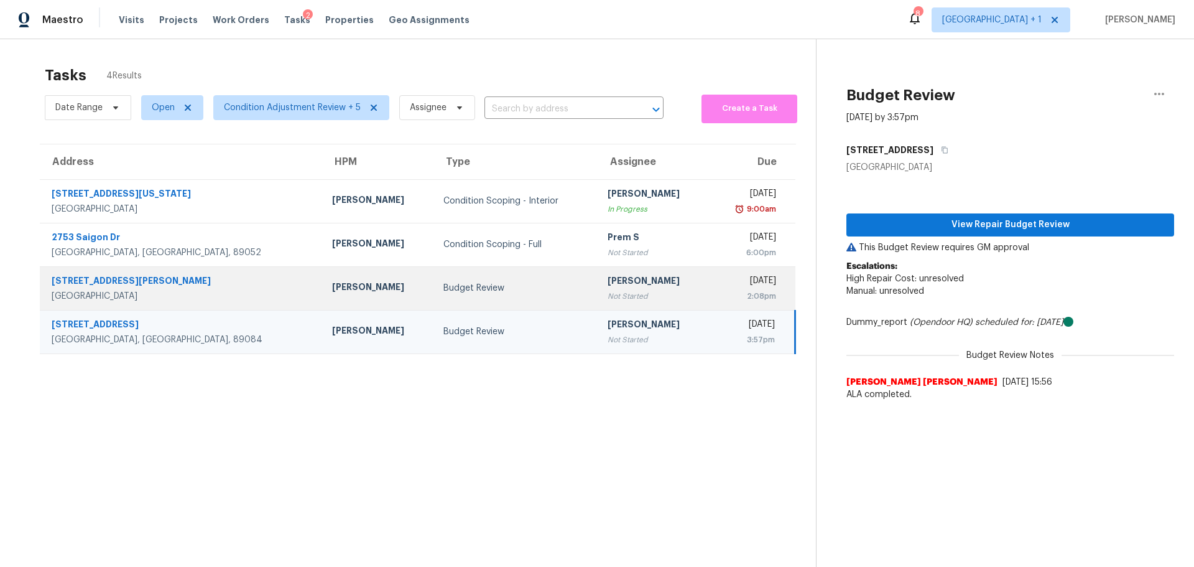
click at [221, 289] on td "1920 Garnet Gable Ave Las Vegas, NV, 89106" at bounding box center [181, 288] width 282 height 44
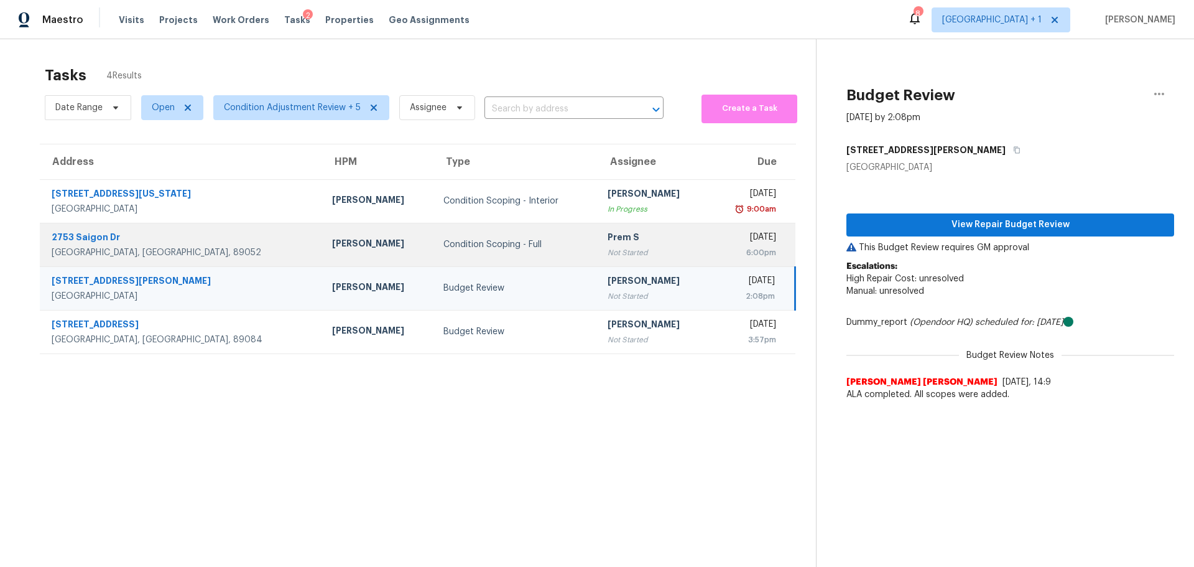
click at [203, 246] on div "[GEOGRAPHIC_DATA], [GEOGRAPHIC_DATA], 89052" at bounding box center [182, 252] width 261 height 12
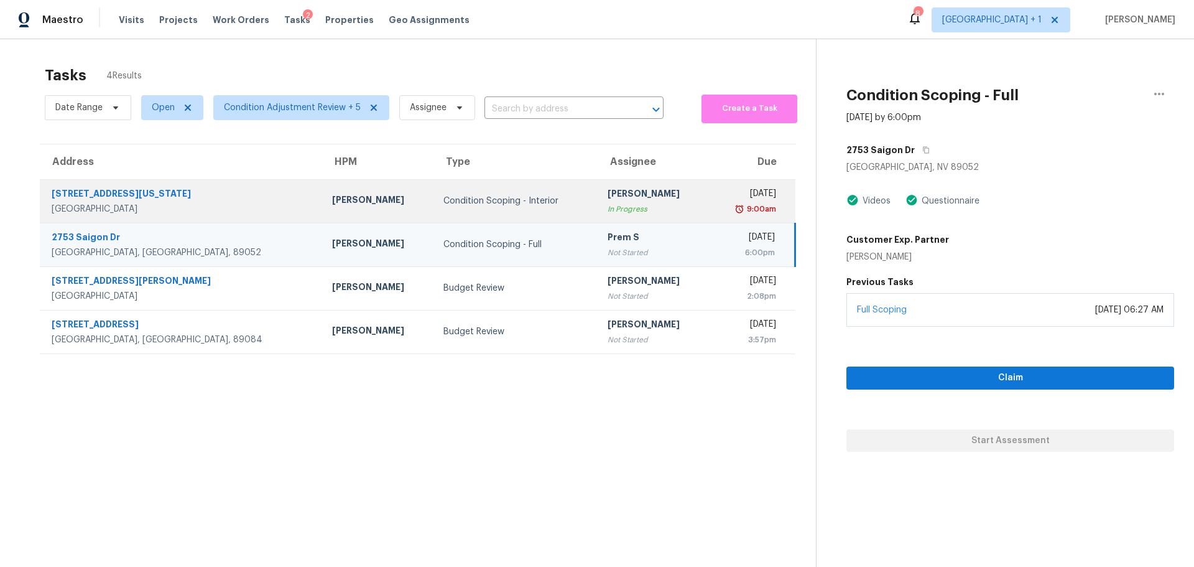
click at [204, 203] on div "[GEOGRAPHIC_DATA]" at bounding box center [182, 209] width 261 height 12
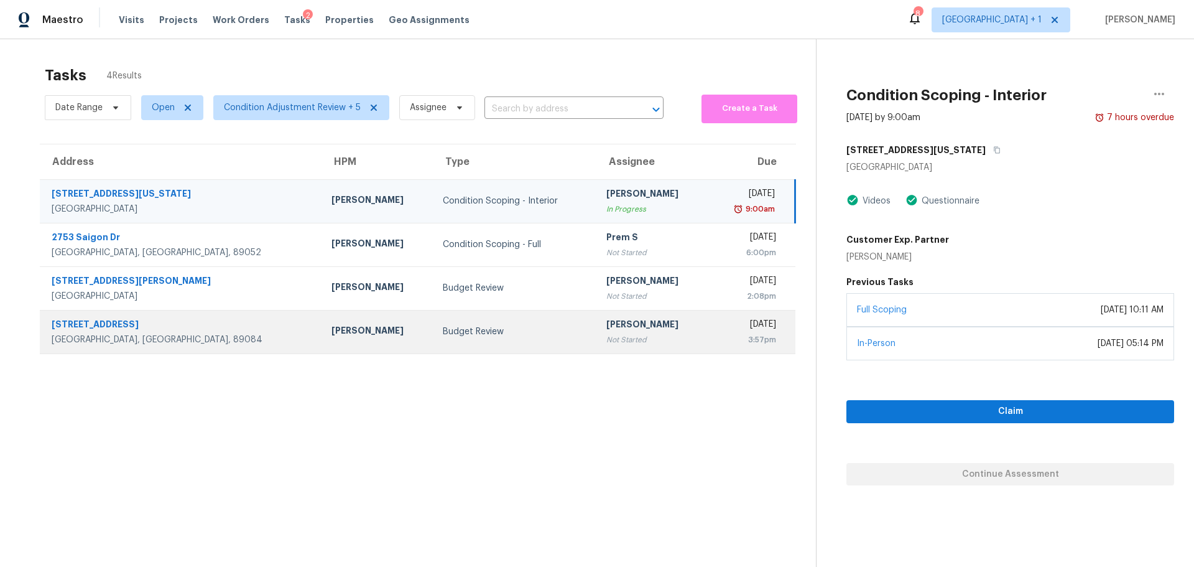
click at [200, 322] on div "[STREET_ADDRESS]" at bounding box center [182, 326] width 260 height 16
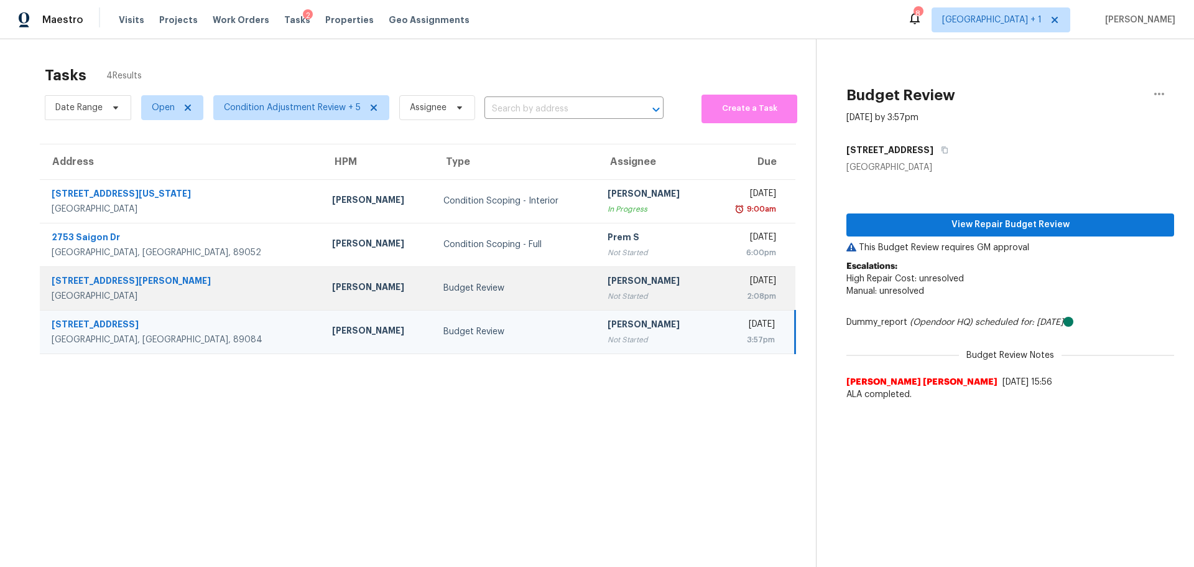
click at [598, 300] on td "Jeremy Hutchings Not Started" at bounding box center [654, 288] width 112 height 44
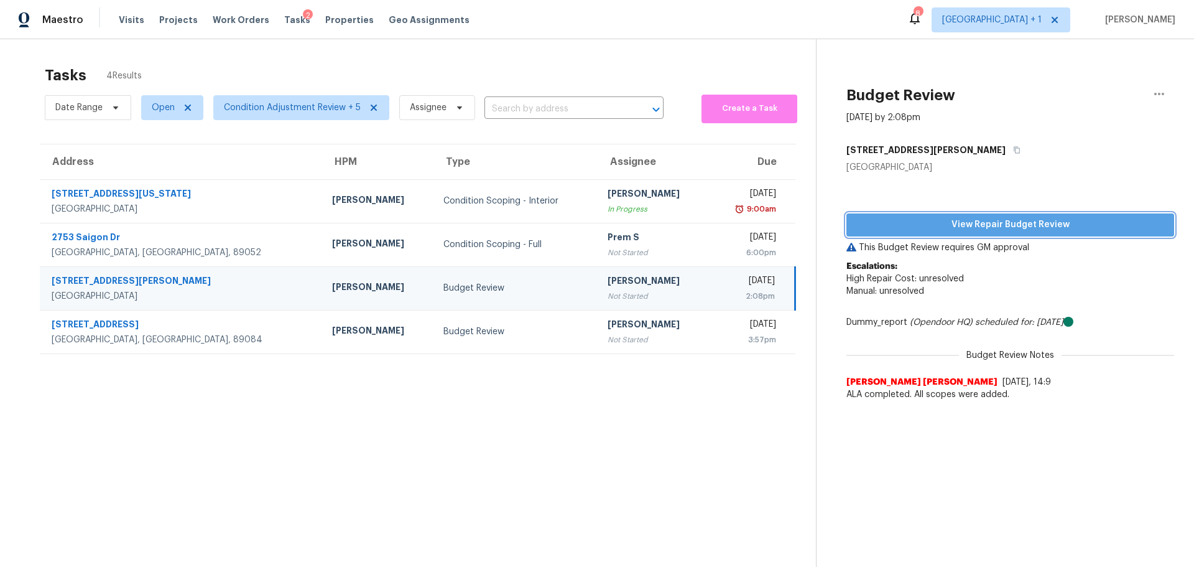
click at [895, 229] on span "View Repair Budget Review" at bounding box center [1010, 225] width 308 height 16
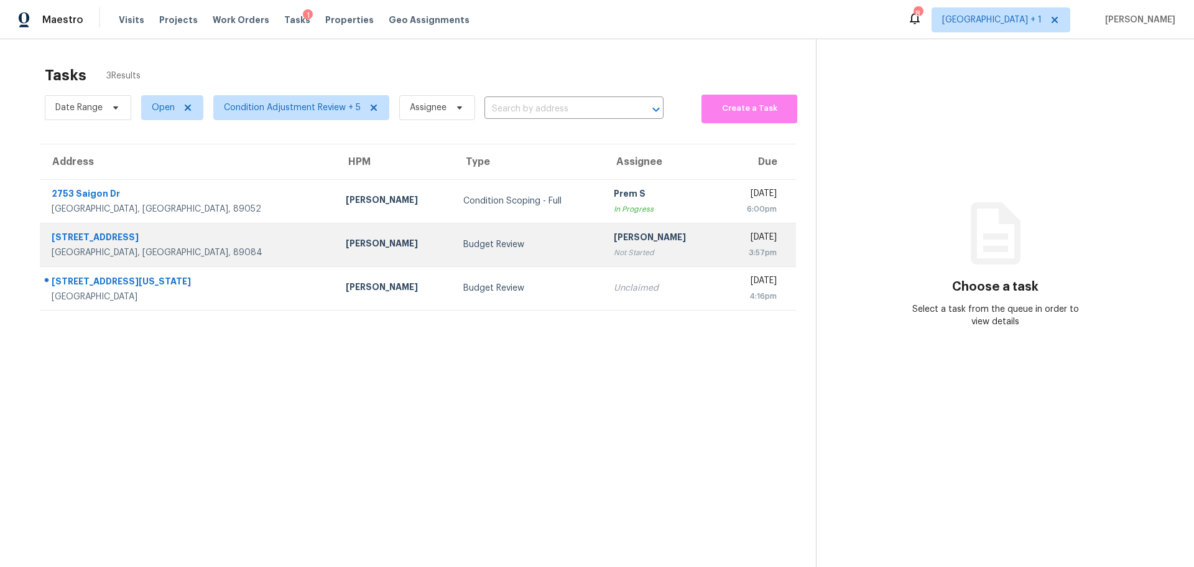
click at [180, 249] on div "[GEOGRAPHIC_DATA], [GEOGRAPHIC_DATA], 89084" at bounding box center [189, 252] width 274 height 12
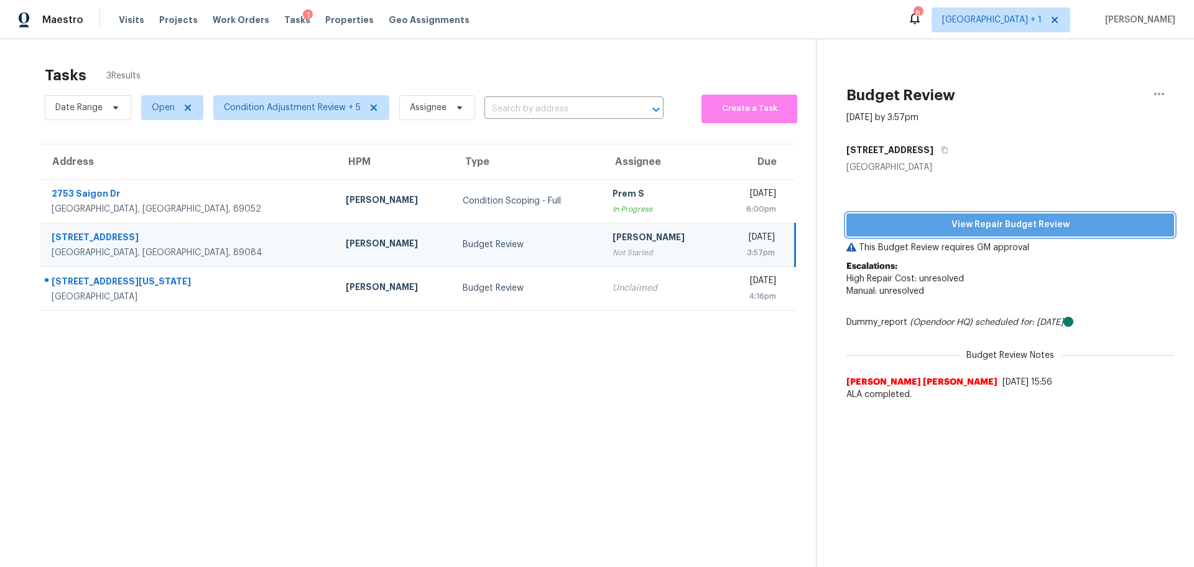
click at [883, 218] on span "View Repair Budget Review" at bounding box center [1010, 225] width 308 height 16
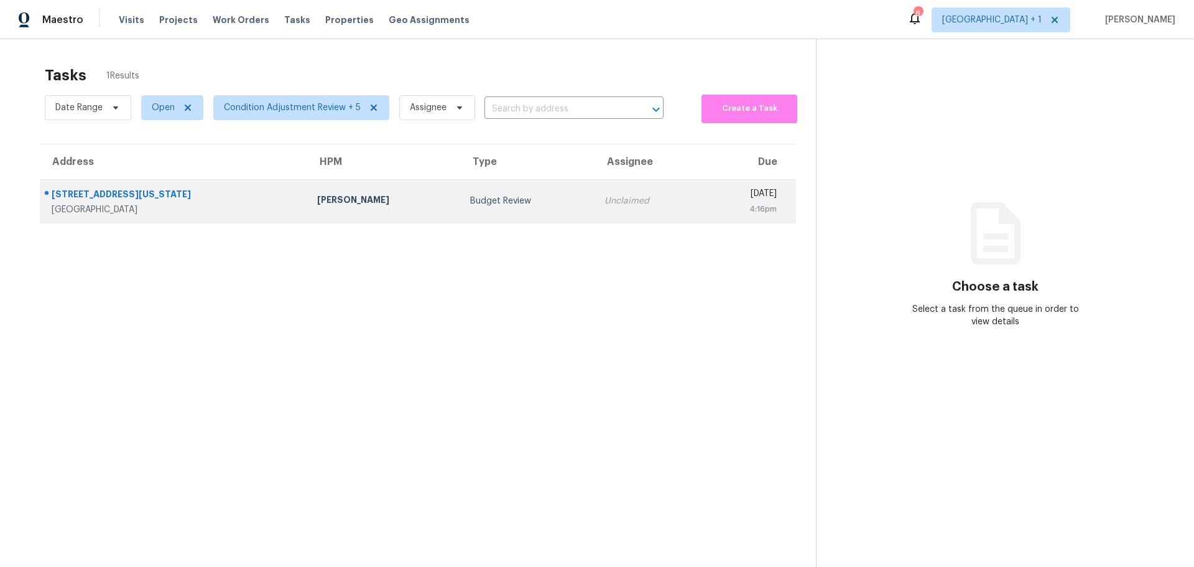
click at [213, 207] on div "[GEOGRAPHIC_DATA]" at bounding box center [175, 209] width 246 height 12
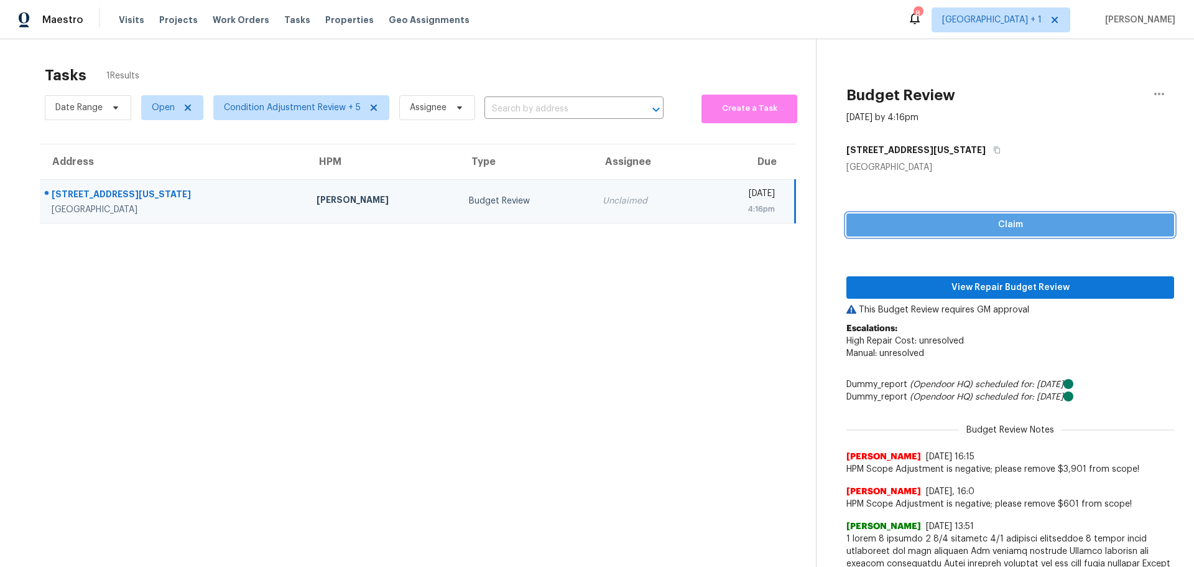
click at [911, 221] on span "Claim" at bounding box center [1010, 225] width 308 height 16
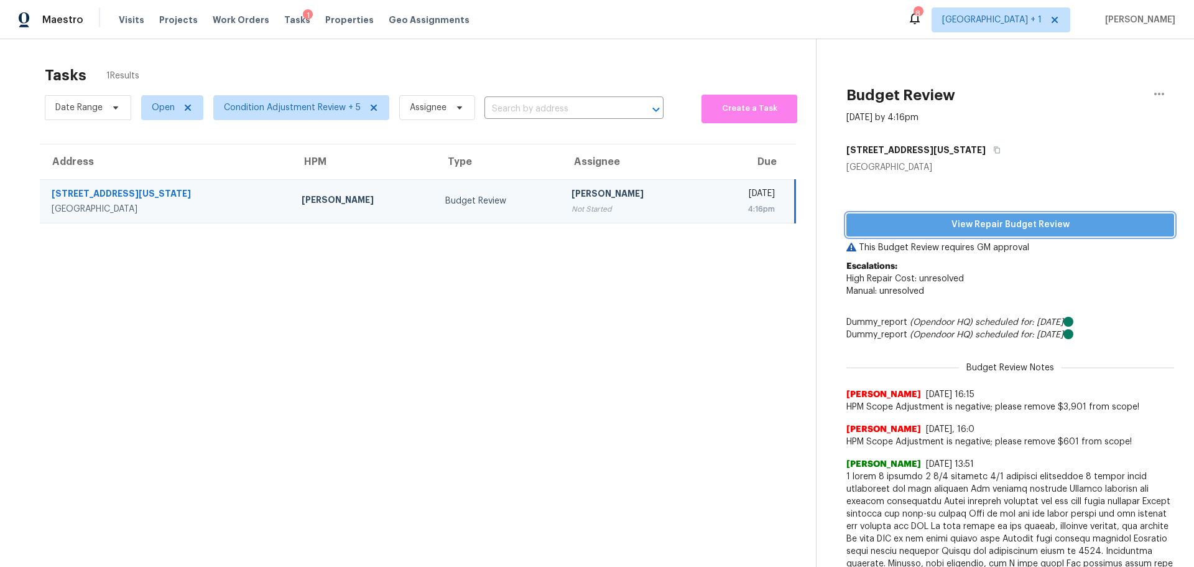
click at [881, 222] on span "View Repair Budget Review" at bounding box center [1010, 225] width 308 height 16
